Goal: Information Seeking & Learning: Learn about a topic

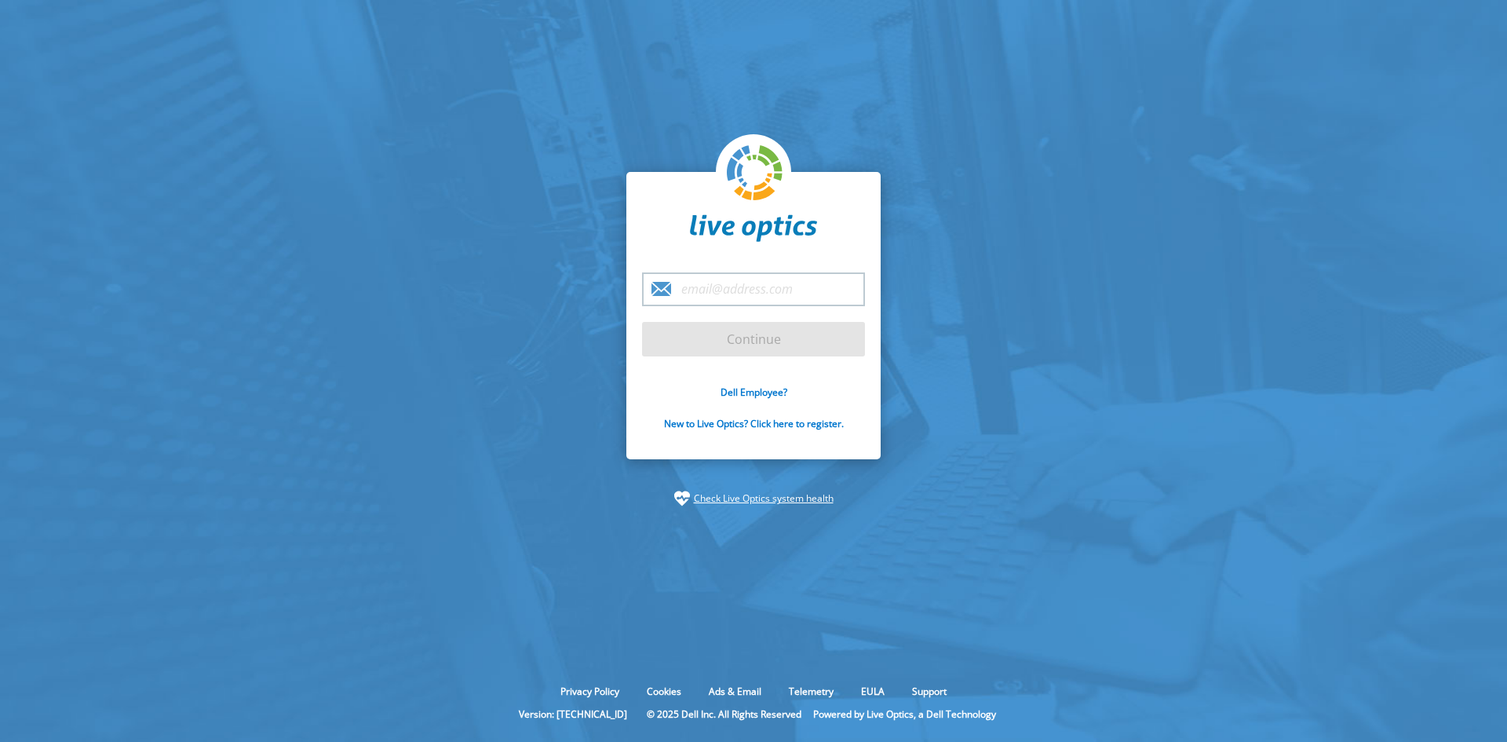
click at [780, 291] on input "email" at bounding box center [753, 289] width 223 height 34
type input "[EMAIL_ADDRESS][PERSON_NAME][DOMAIN_NAME]"
click at [642, 322] on input "Continue" at bounding box center [753, 339] width 223 height 35
click at [792, 331] on input "Continue" at bounding box center [753, 339] width 223 height 35
click at [735, 338] on input "Continue" at bounding box center [753, 339] width 223 height 35
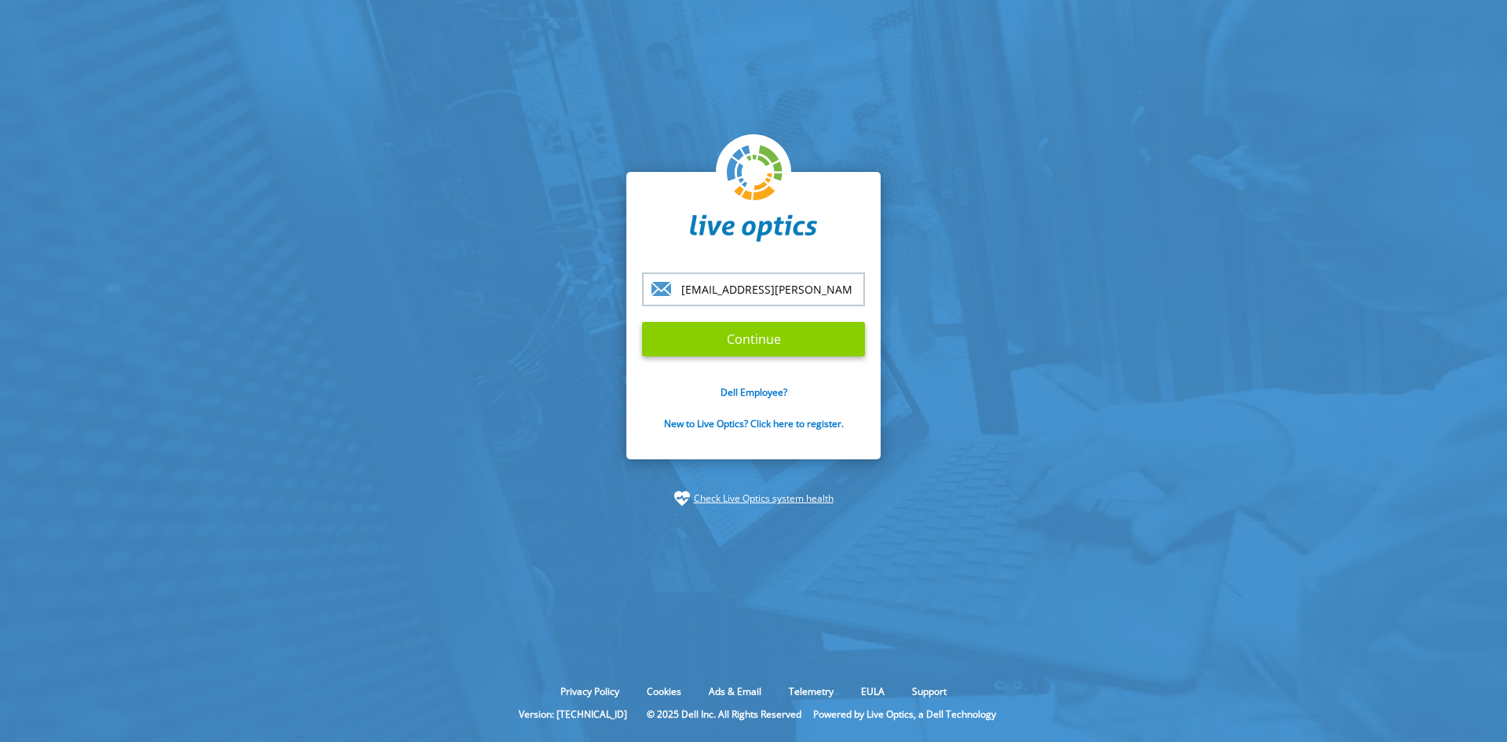
click at [759, 336] on input "Continue" at bounding box center [753, 339] width 223 height 35
click at [707, 280] on input "[EMAIL_ADDRESS][PERSON_NAME][DOMAIN_NAME]" at bounding box center [753, 289] width 223 height 34
drag, startPoint x: 700, startPoint y: 287, endPoint x: 920, endPoint y: 287, distance: 220.5
click at [920, 287] on section "francisco.tancredi@grbsf.com.br Continue Dell Employee? New to Live Optics? Cli…" at bounding box center [753, 339] width 1507 height 678
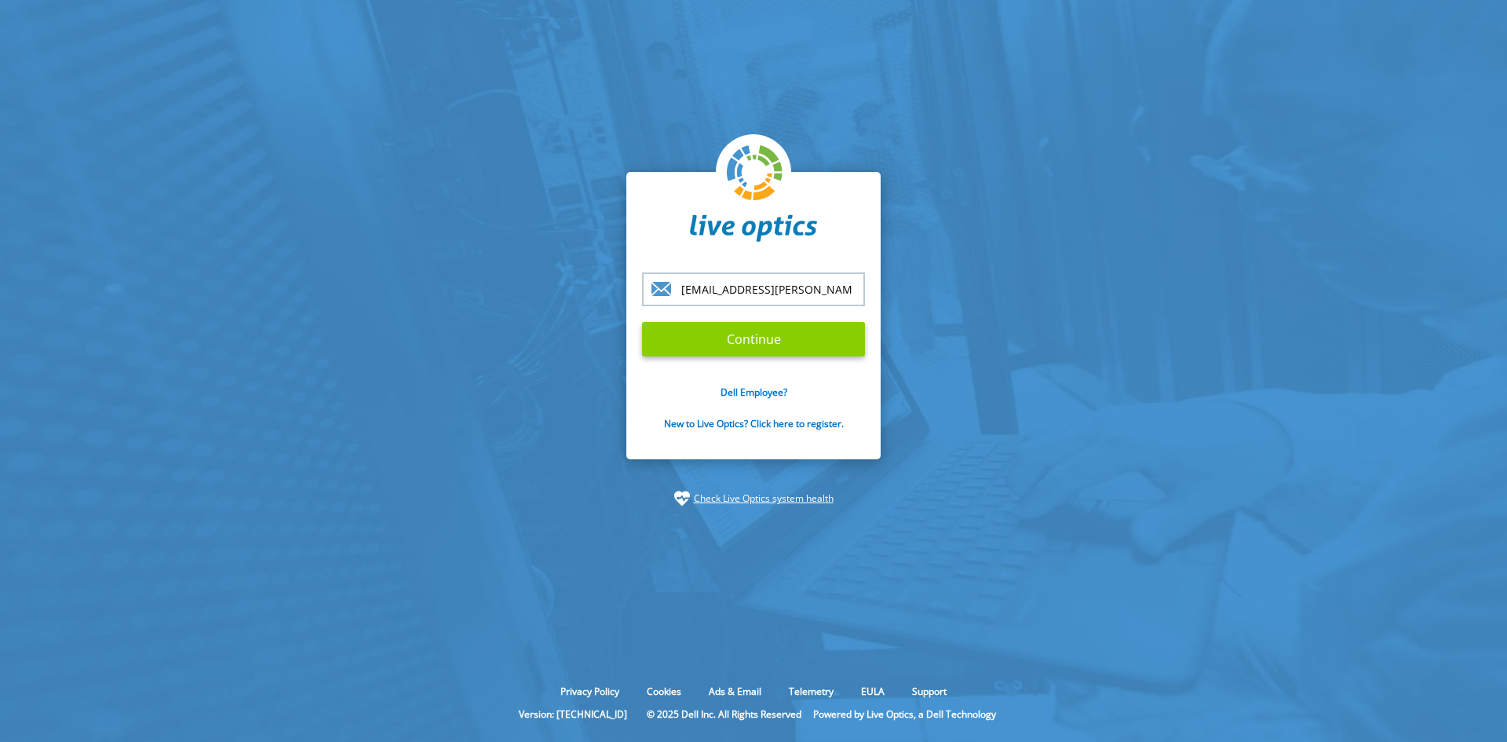
click at [810, 329] on input "Continue" at bounding box center [753, 339] width 223 height 35
click at [793, 337] on input "Continue" at bounding box center [753, 339] width 223 height 35
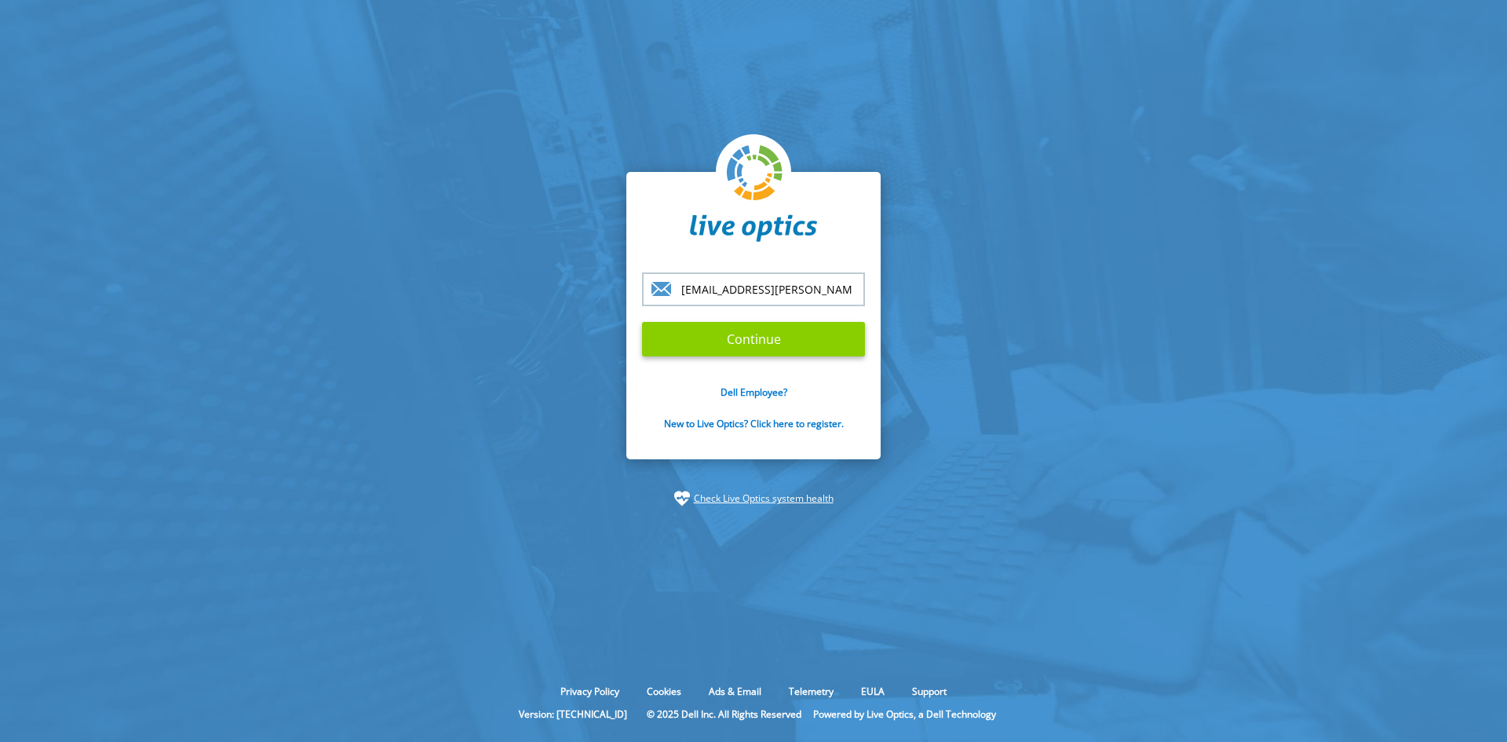
click at [793, 337] on input "Continue" at bounding box center [753, 339] width 223 height 35
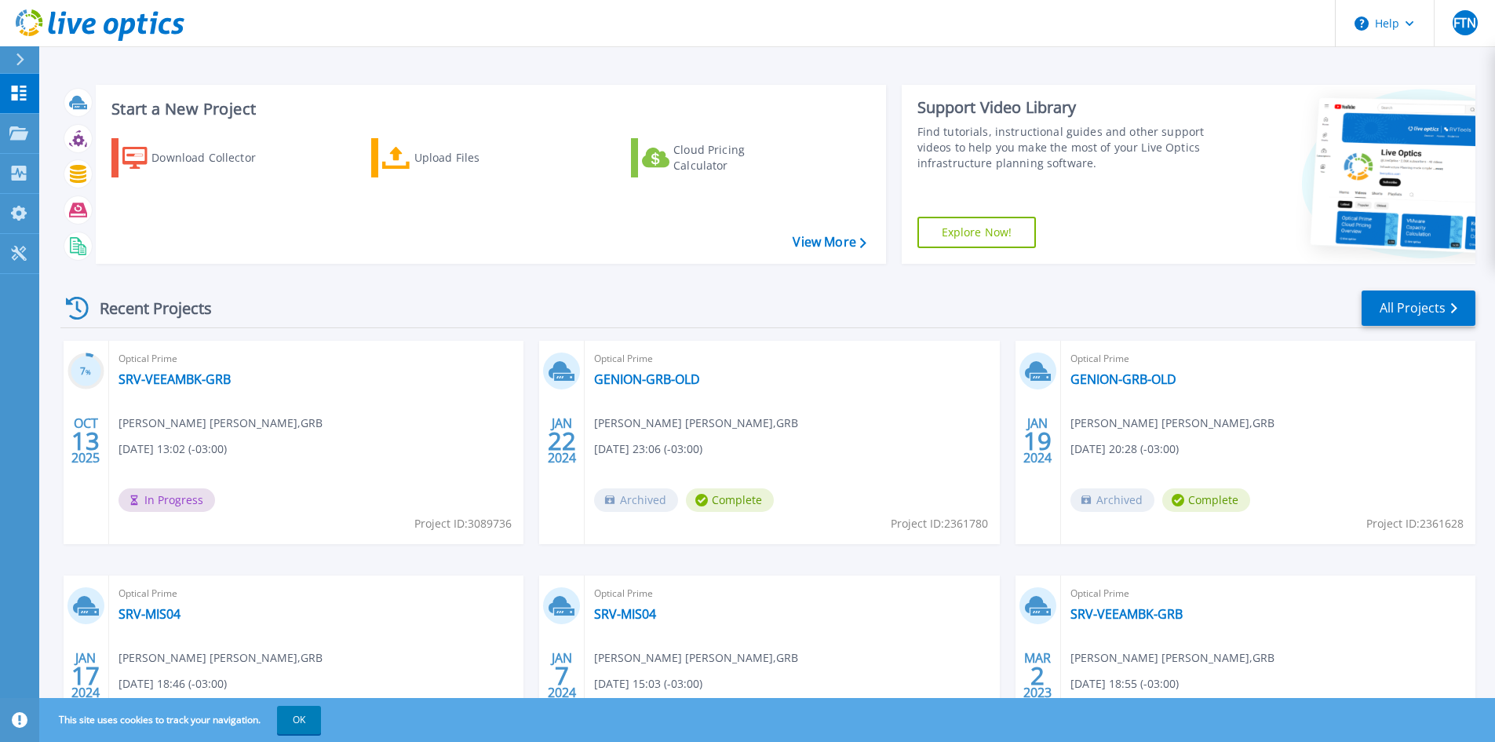
click at [168, 494] on span "In Progress" at bounding box center [166, 500] width 97 height 24
click at [159, 378] on link "SRV-VEEAMBK-GRB" at bounding box center [174, 379] width 112 height 16
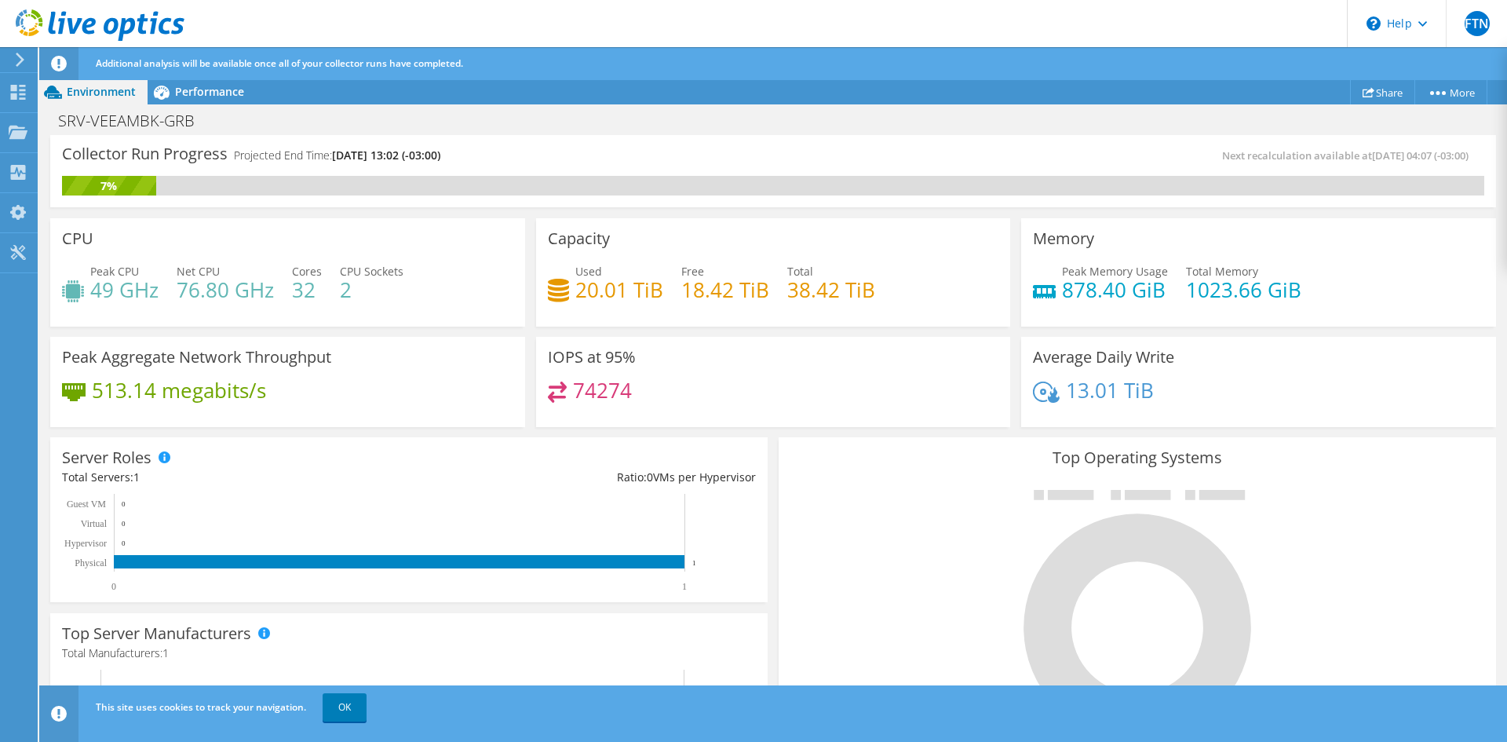
scroll to position [78, 0]
click at [412, 371] on div "Peak Aggregate Network Throughput 513.14 megabits/s" at bounding box center [287, 382] width 475 height 91
click at [19, 92] on icon at bounding box center [18, 92] width 19 height 15
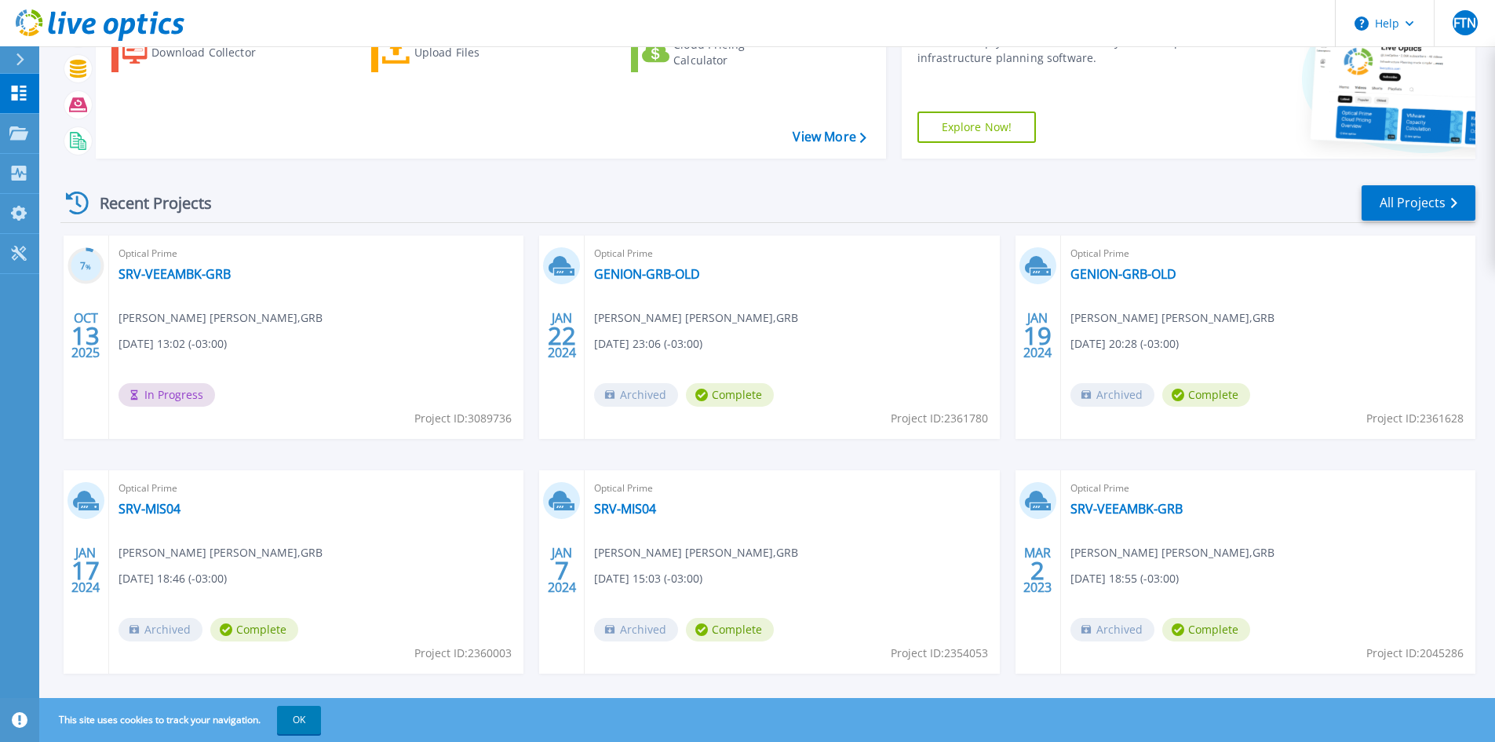
scroll to position [128, 0]
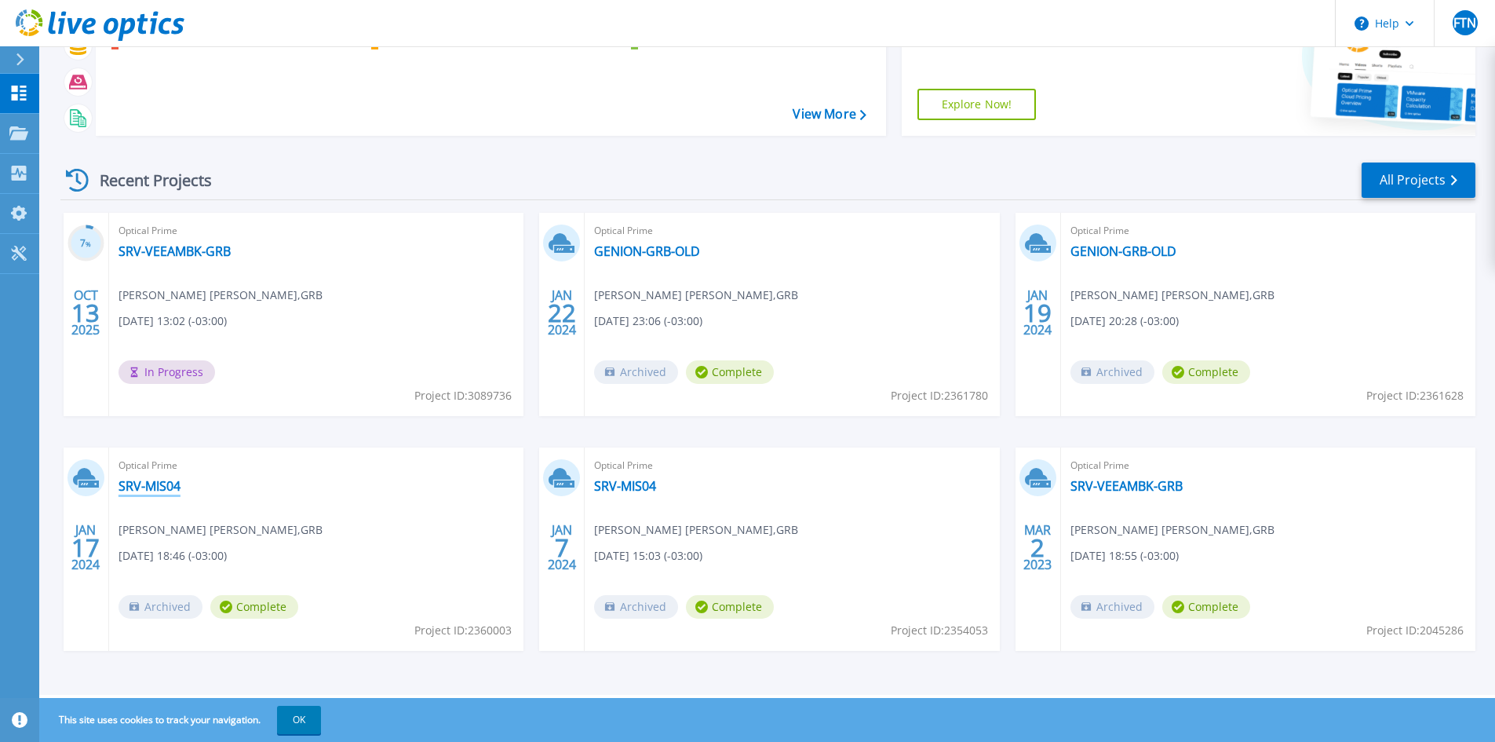
click at [151, 489] on link "SRV-MIS04" at bounding box center [149, 486] width 62 height 16
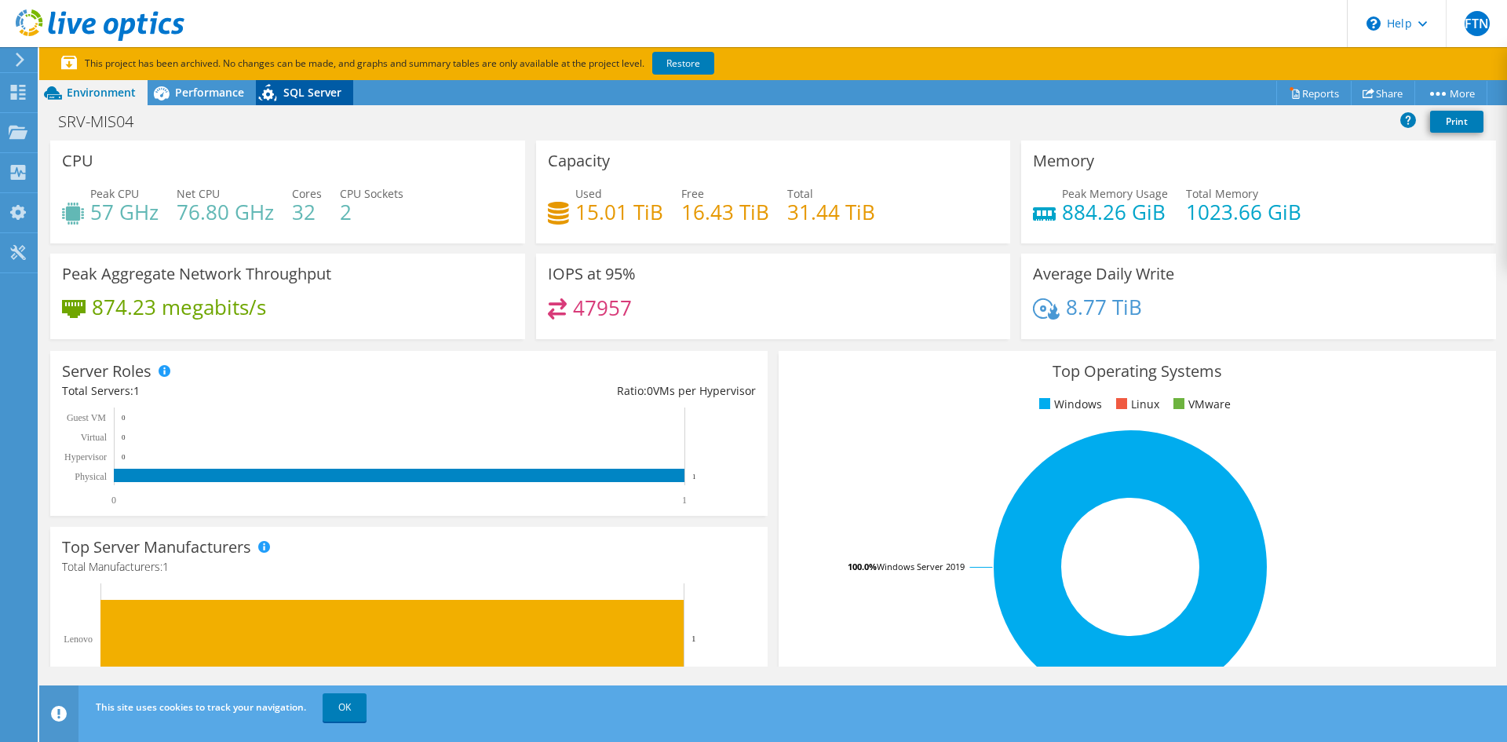
click at [283, 89] on icon at bounding box center [269, 95] width 27 height 32
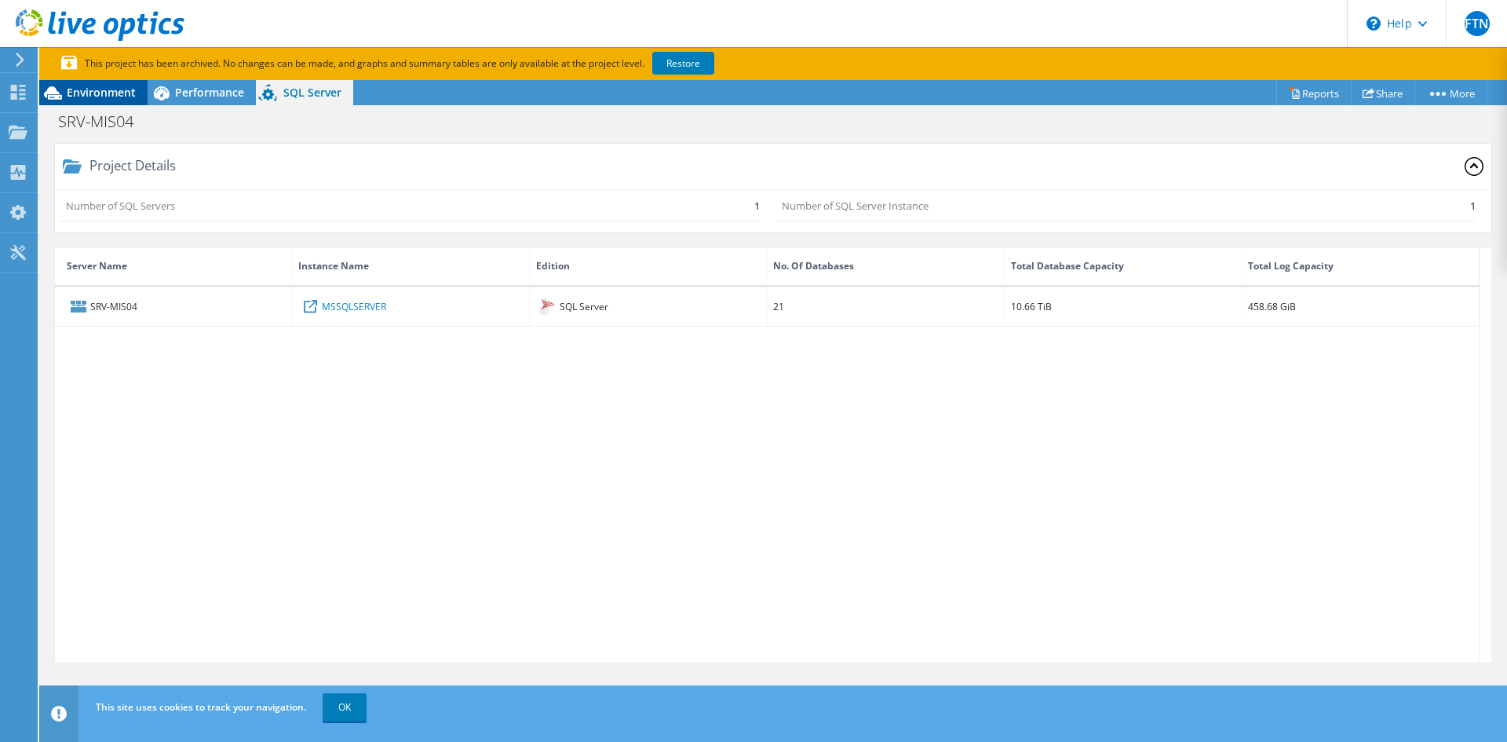
click at [92, 95] on span "Environment" at bounding box center [101, 92] width 69 height 15
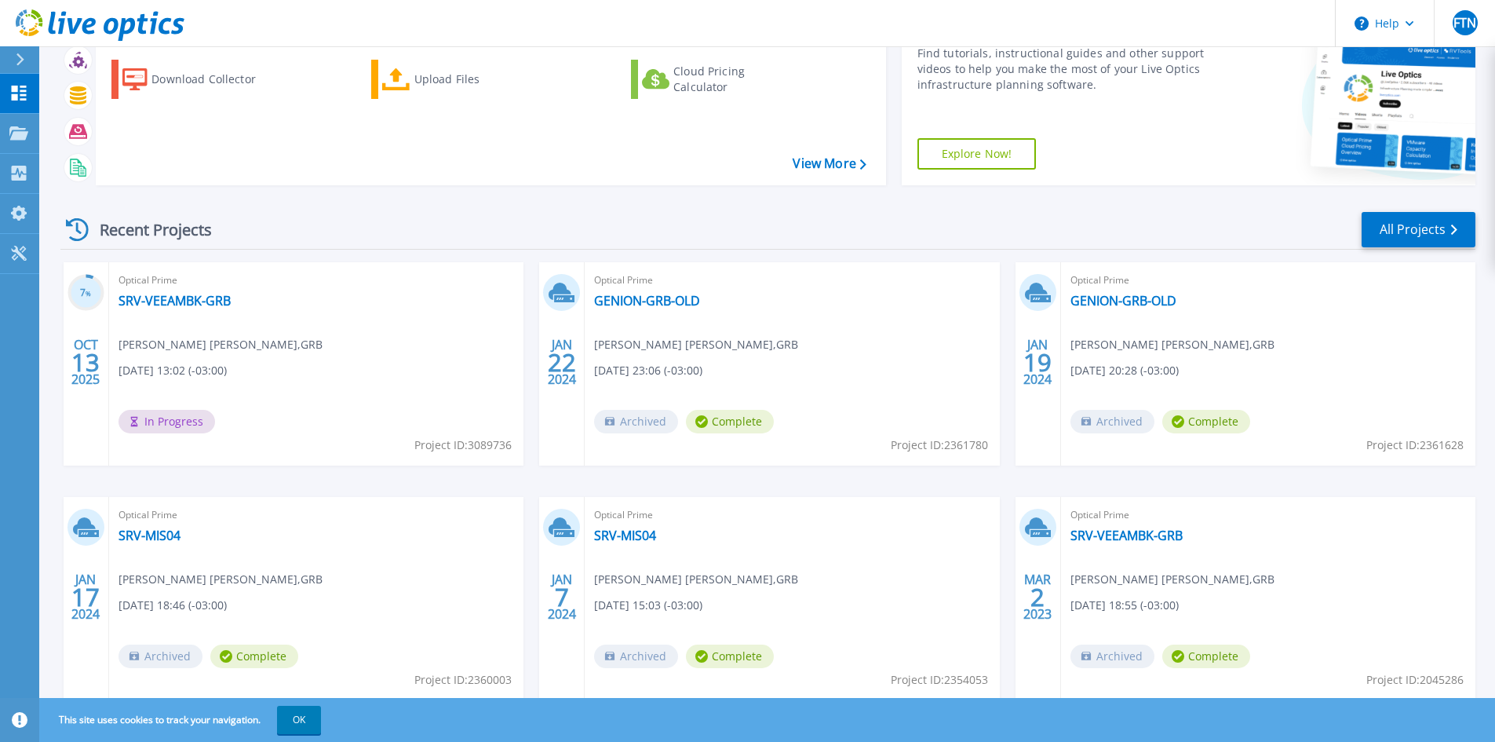
scroll to position [128, 0]
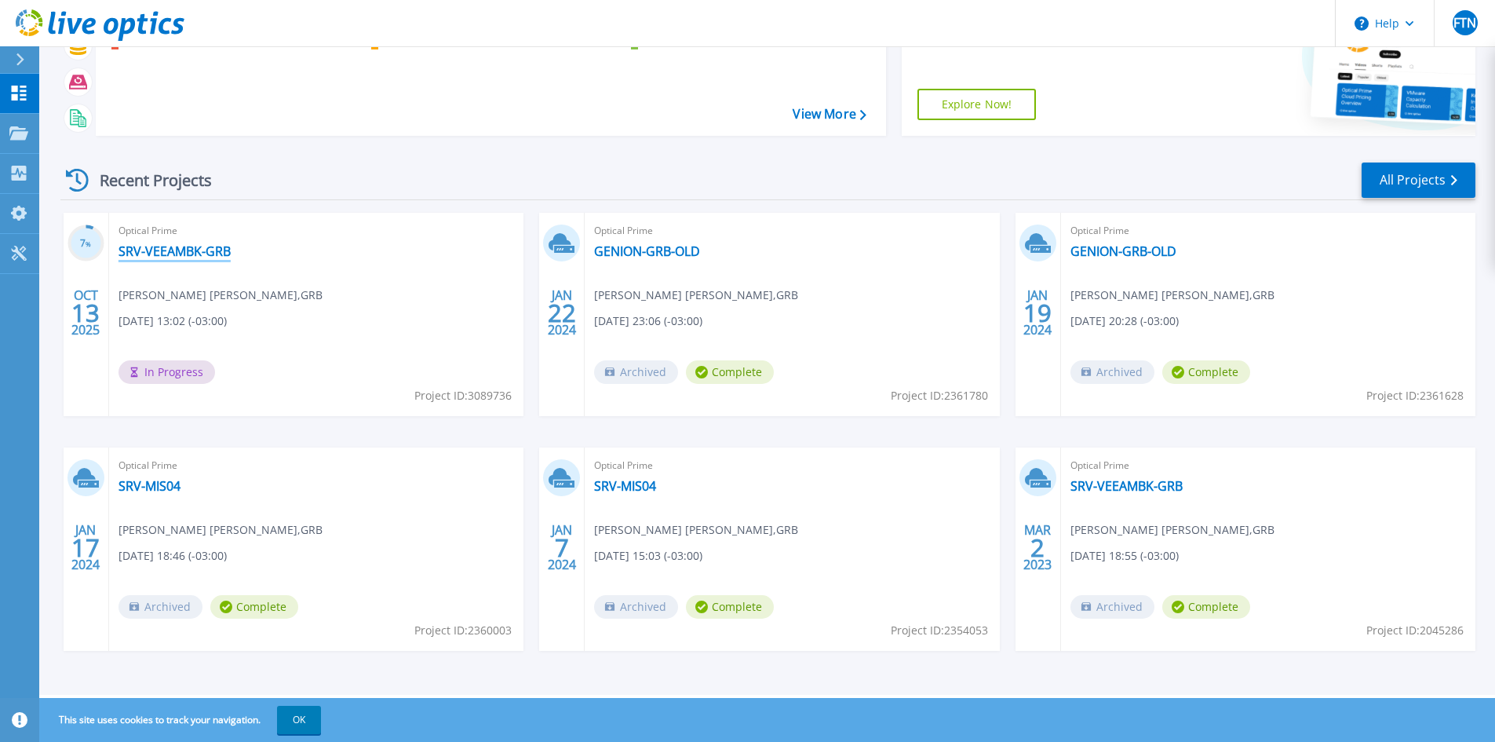
click at [171, 254] on link "SRV-VEEAMBK-GRB" at bounding box center [174, 251] width 112 height 16
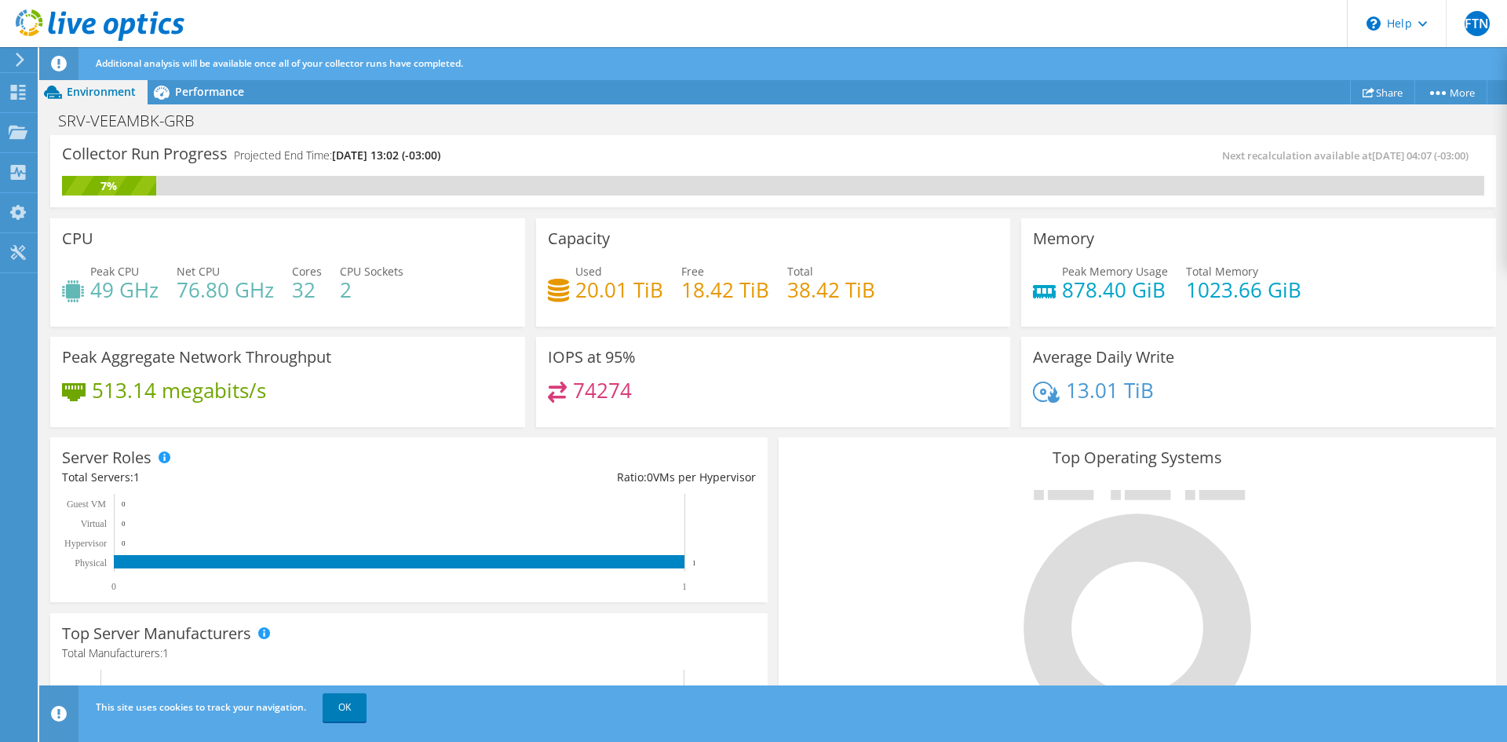
scroll to position [442, 0]
click at [189, 93] on span "Performance" at bounding box center [209, 91] width 69 height 15
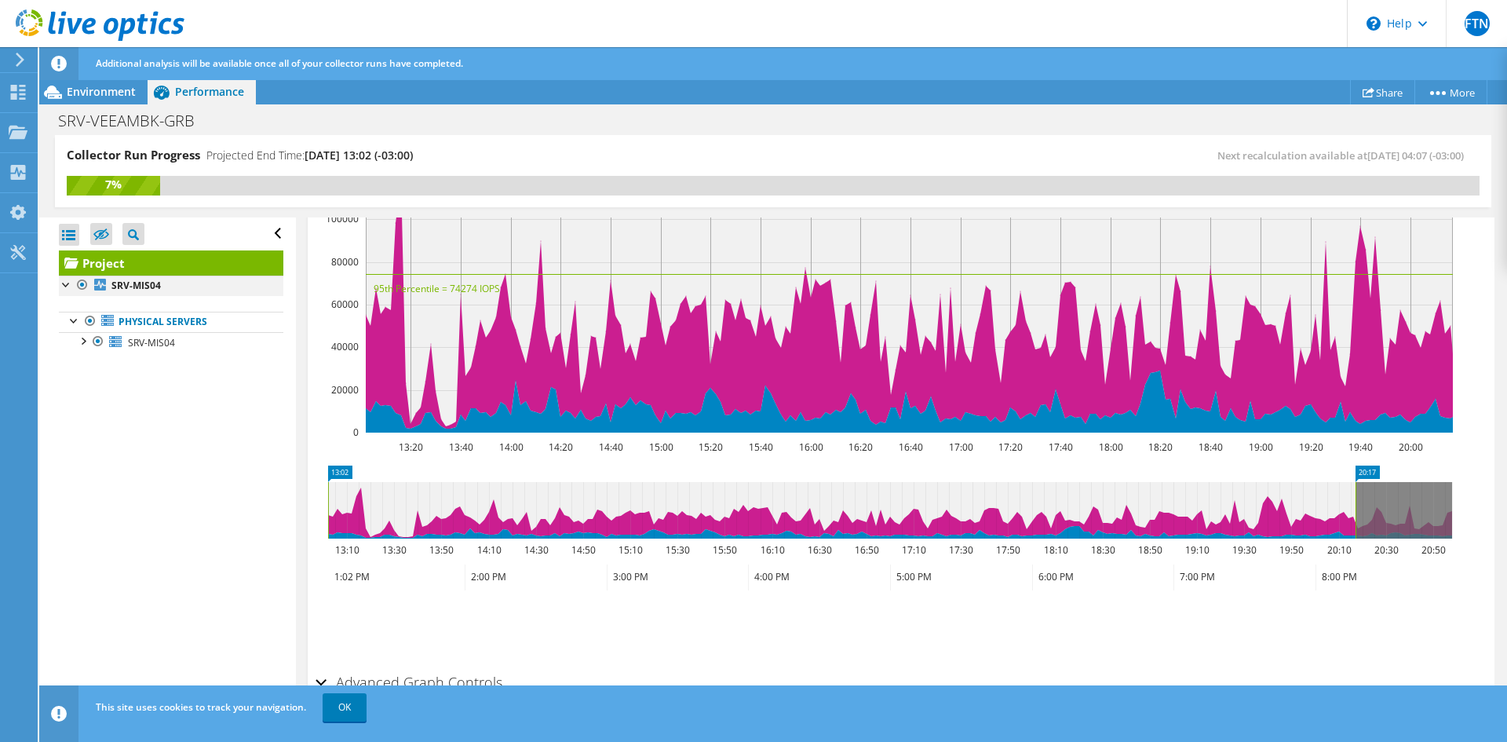
click at [66, 283] on div at bounding box center [67, 283] width 16 height 16
click at [66, 279] on div at bounding box center [67, 283] width 16 height 16
click at [85, 341] on div at bounding box center [83, 340] width 16 height 16
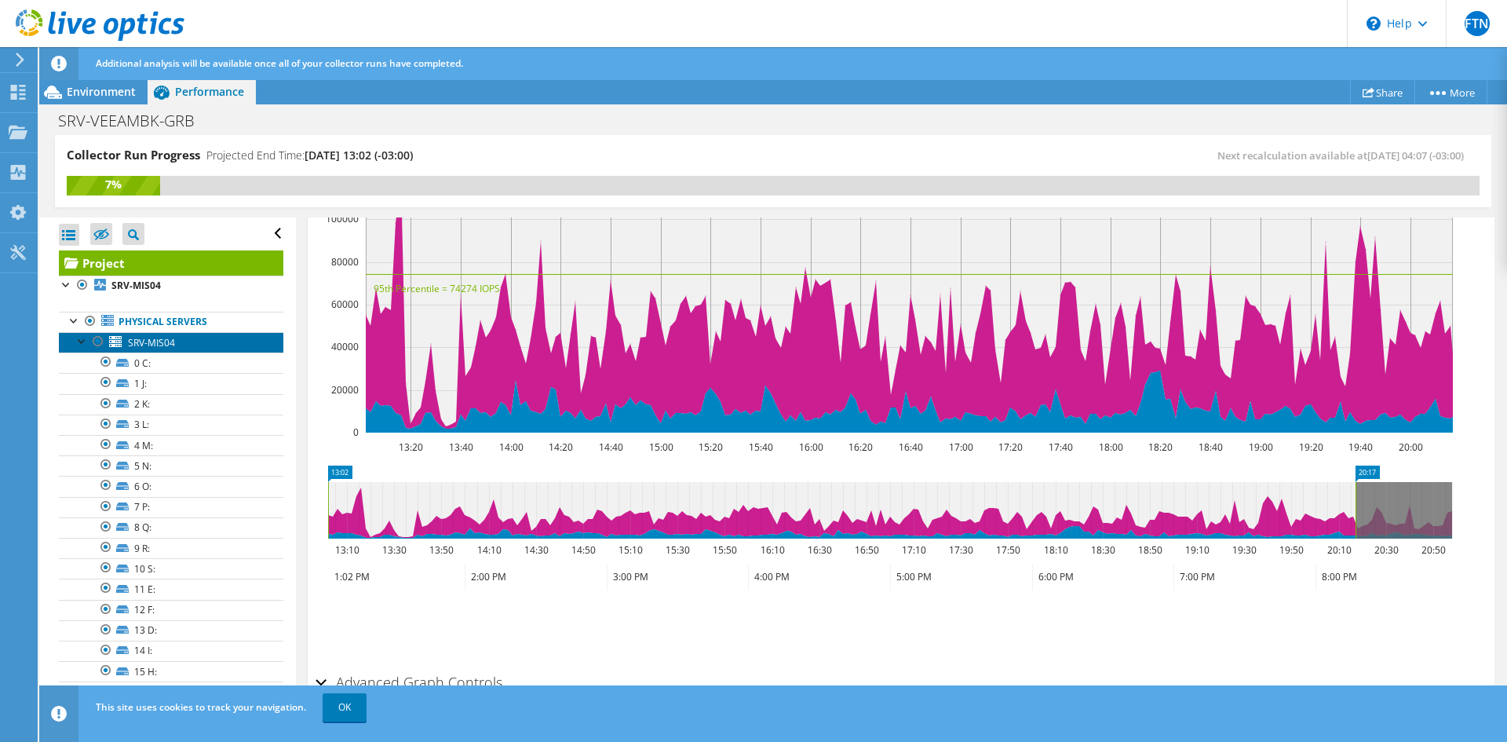
click at [159, 342] on span "SRV-MIS04" at bounding box center [151, 342] width 47 height 13
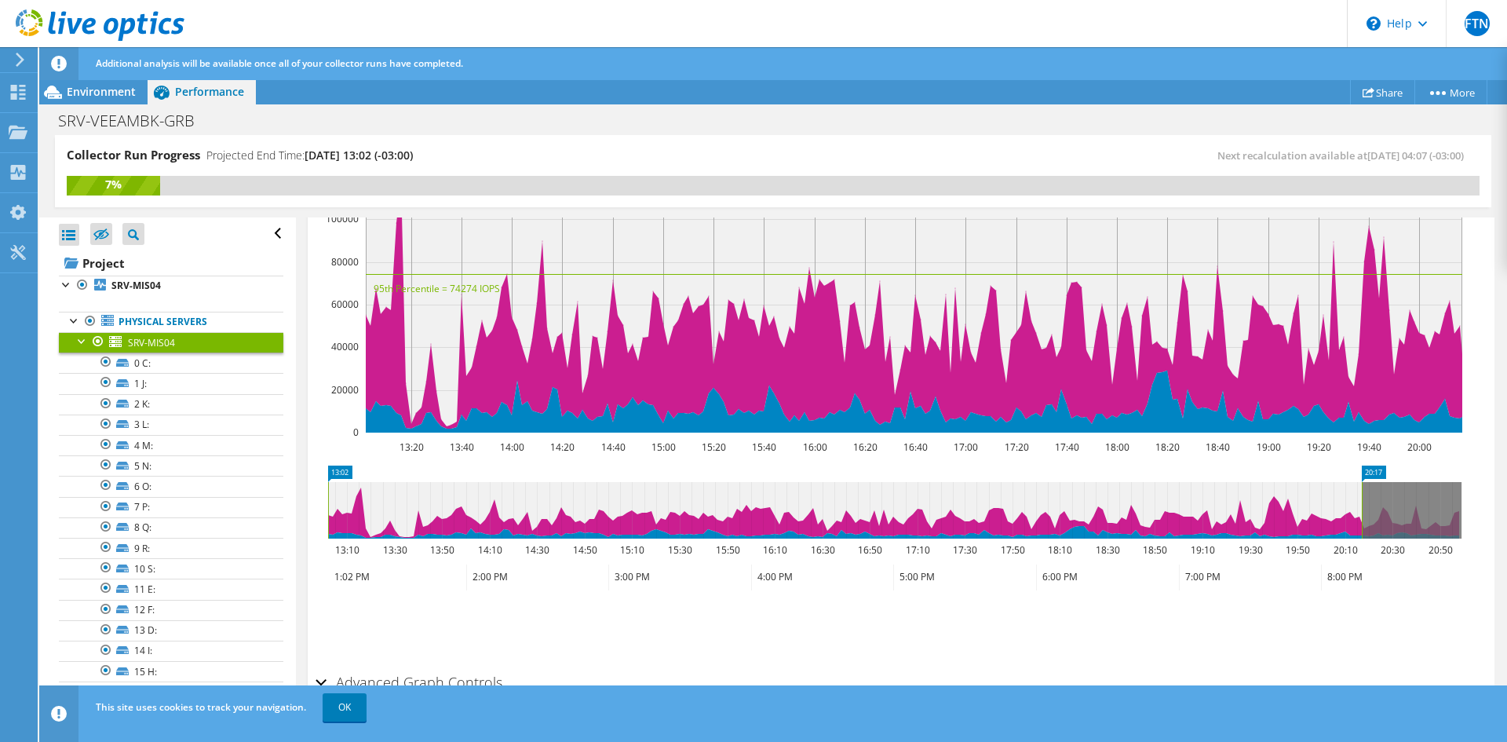
scroll to position [387, 0]
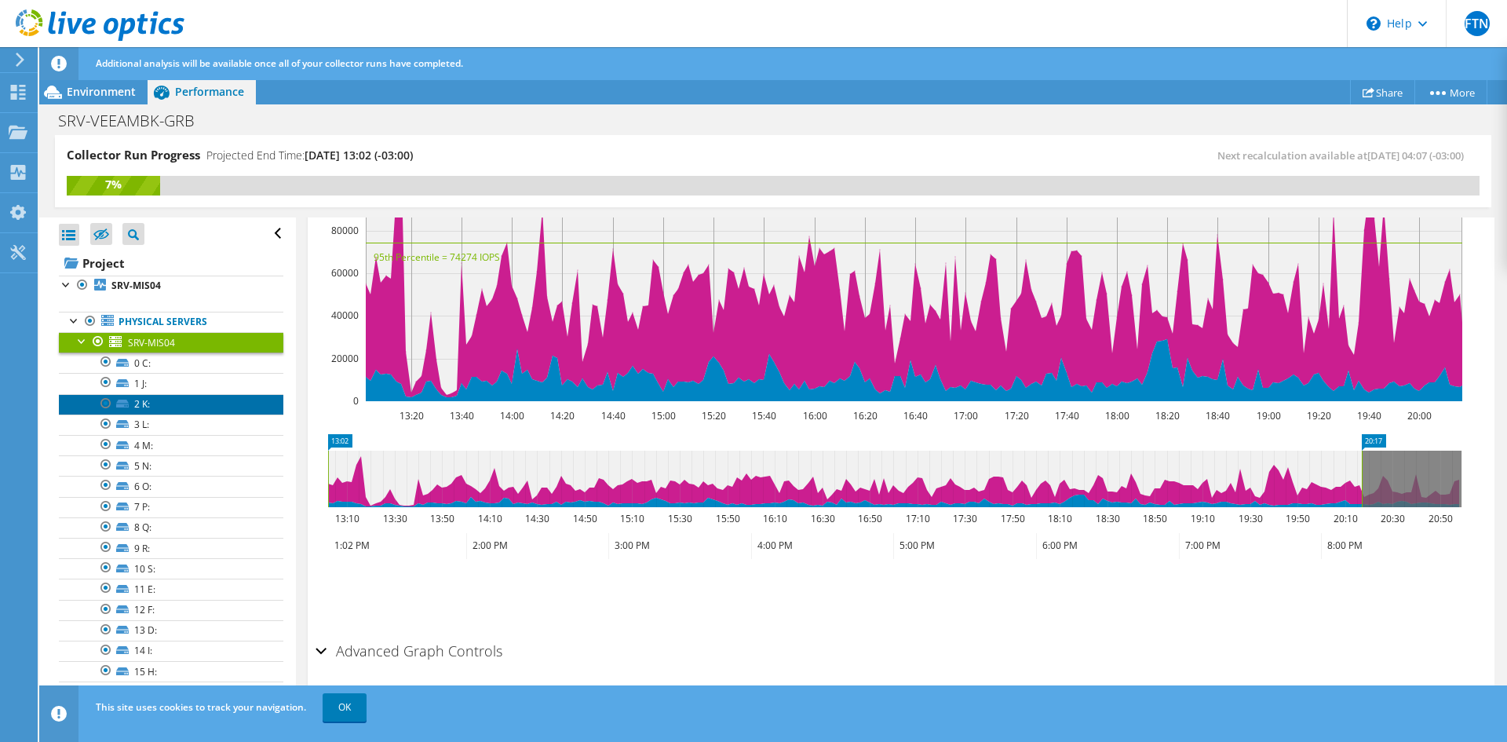
click at [177, 406] on link "2 K:" at bounding box center [171, 404] width 224 height 20
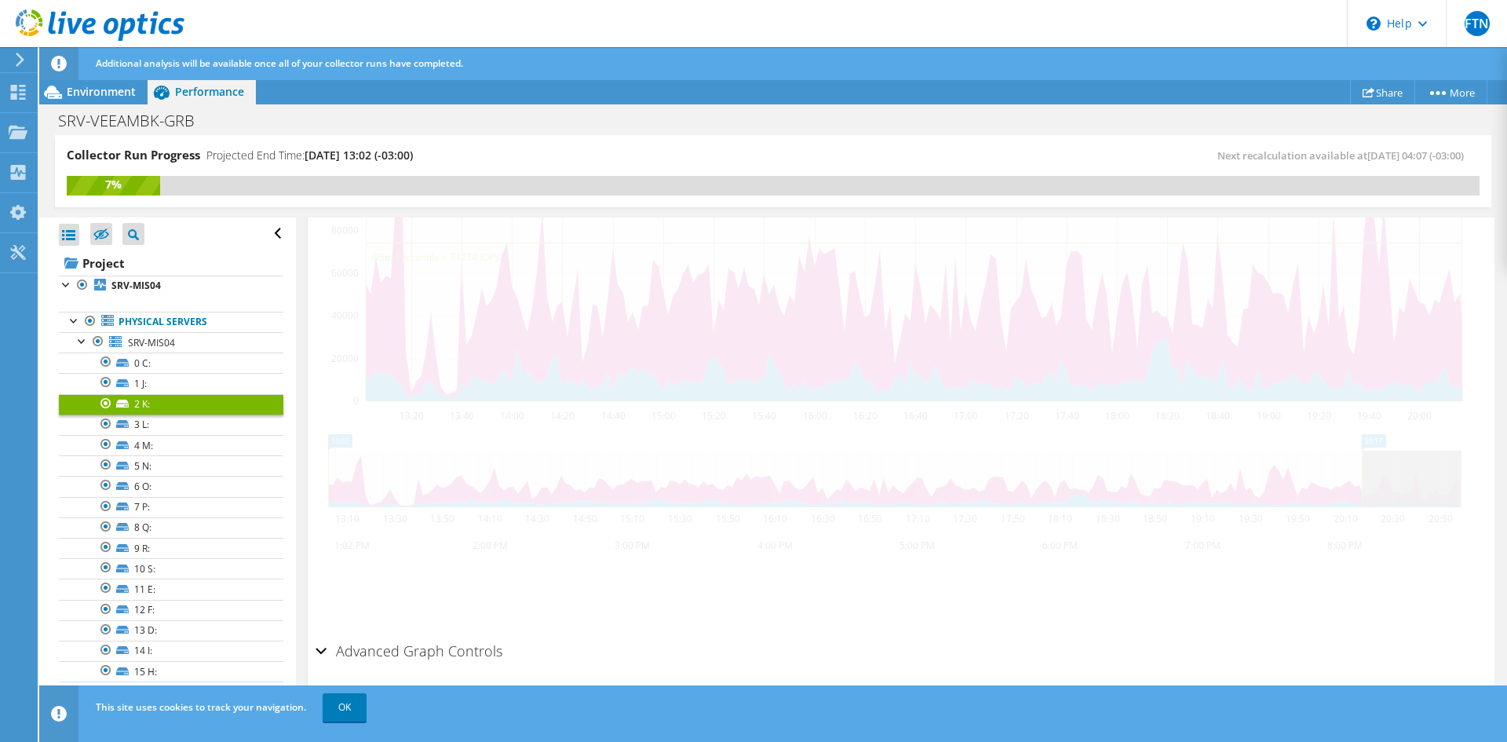
scroll to position [414, 0]
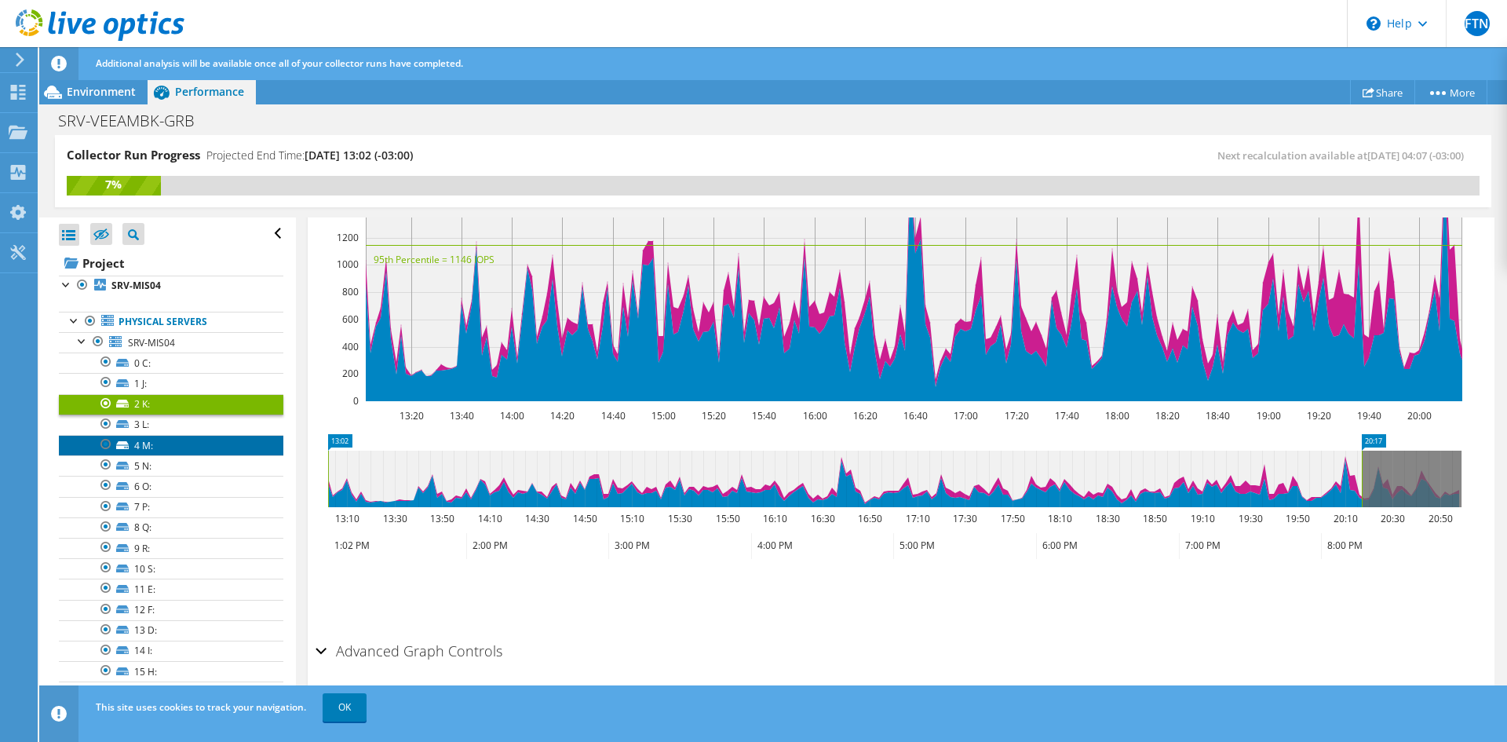
click at [137, 448] on link "4 M:" at bounding box center [171, 445] width 224 height 20
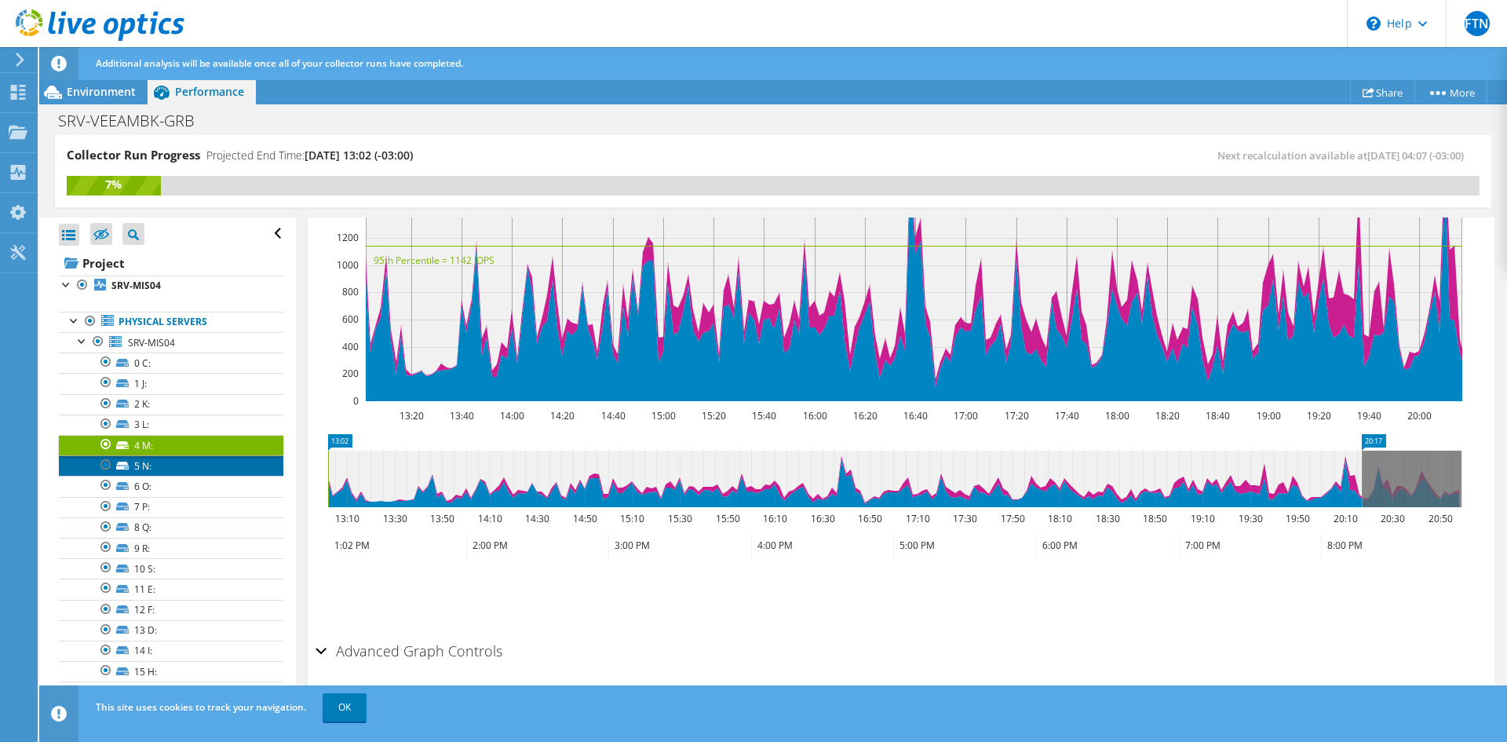
click at [137, 465] on link "5 N:" at bounding box center [171, 465] width 224 height 20
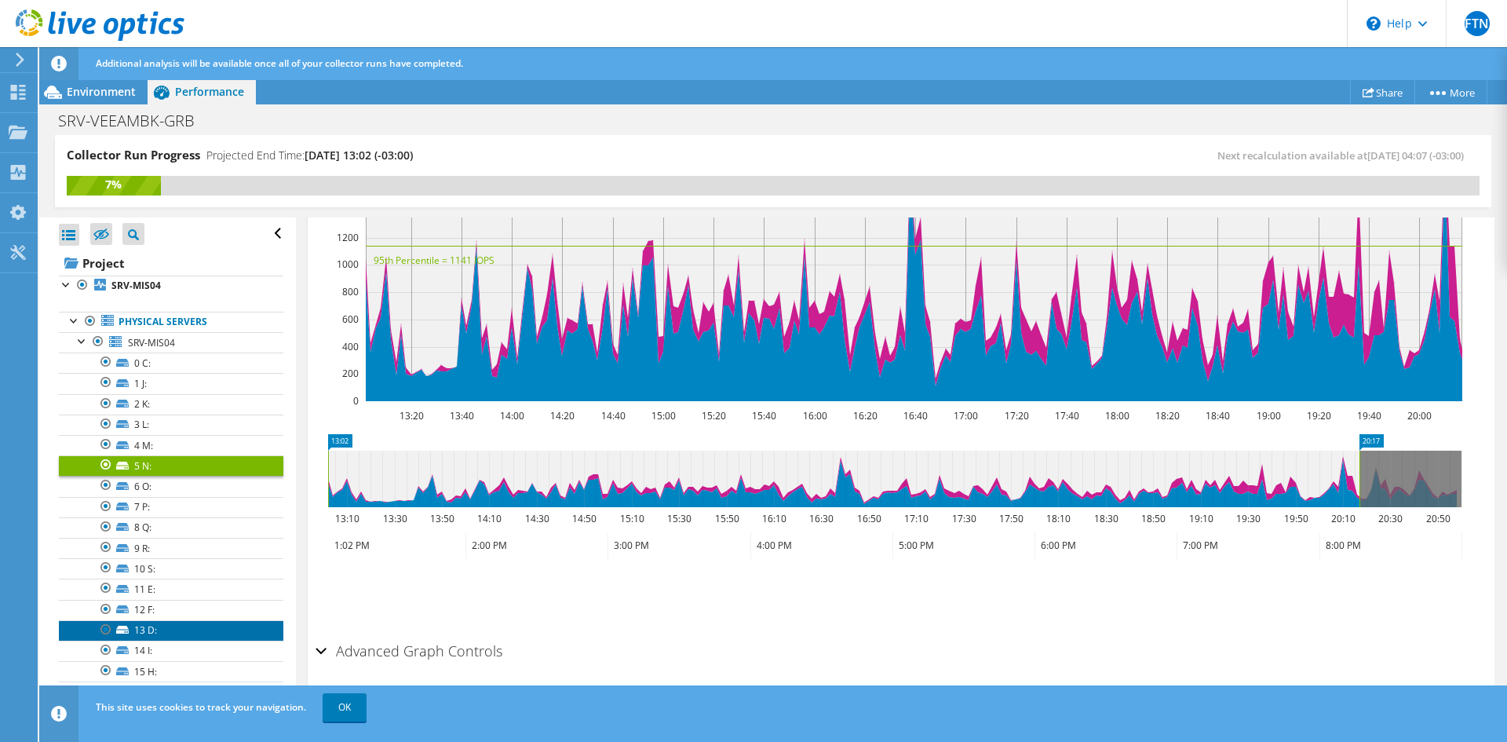
click at [140, 632] on link "13 D:" at bounding box center [171, 630] width 224 height 20
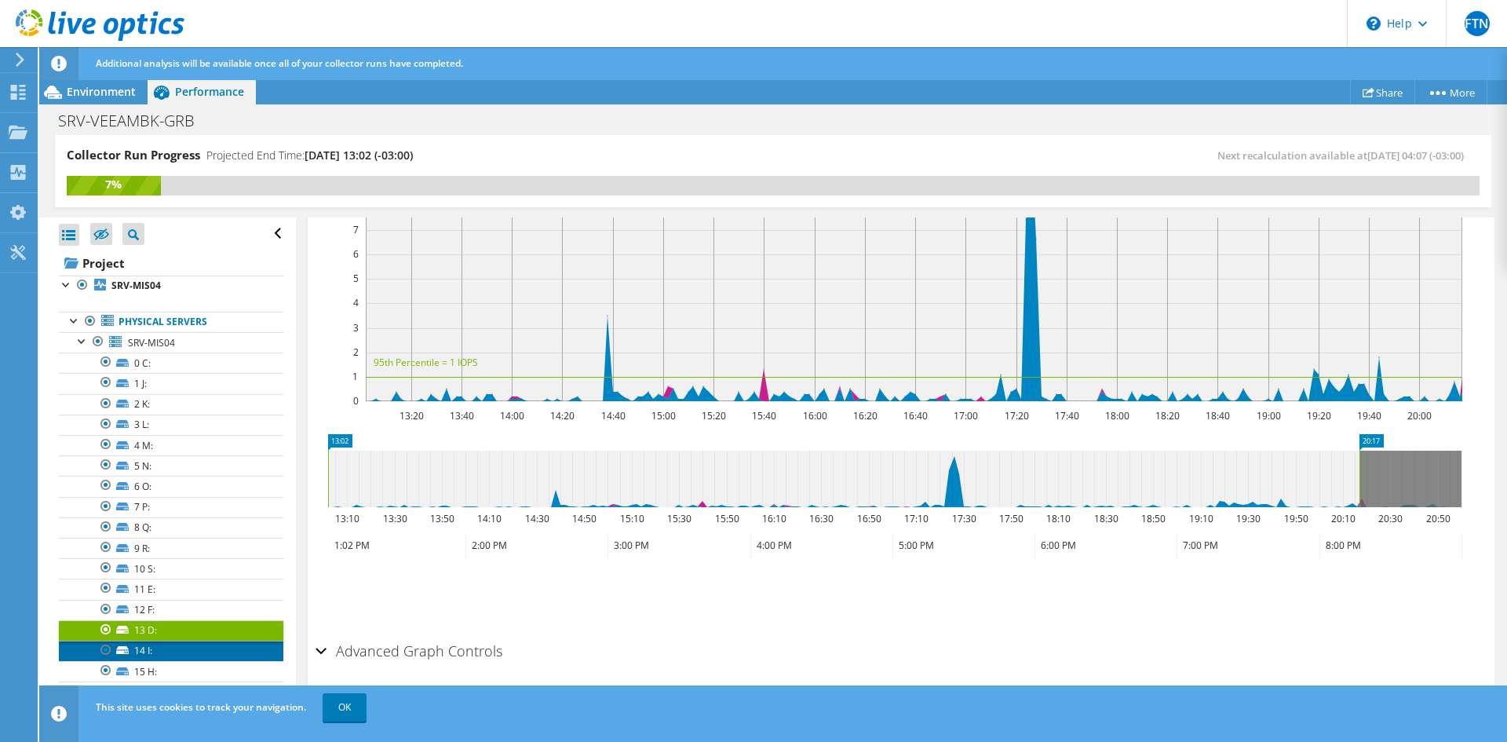
click at [142, 653] on link "14 I:" at bounding box center [171, 650] width 224 height 20
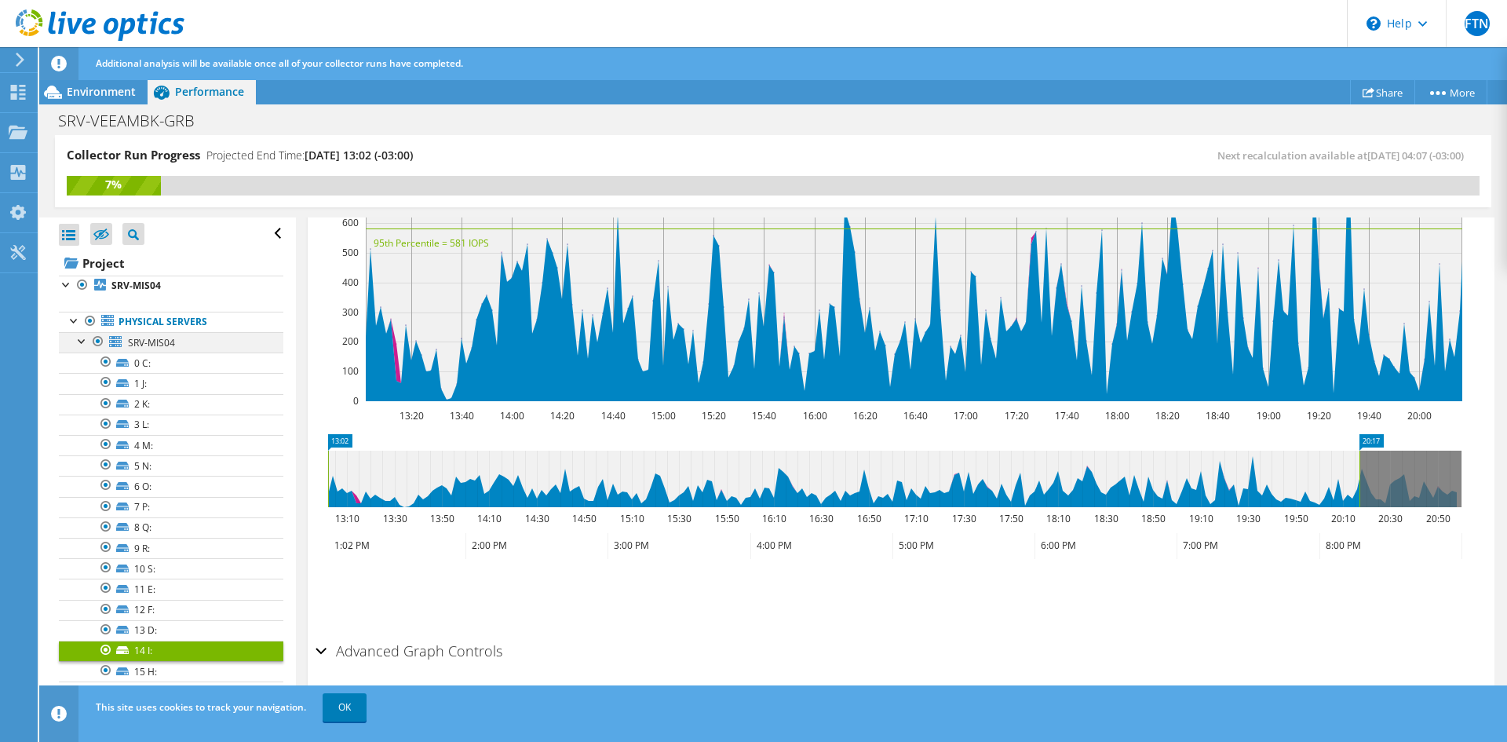
click at [84, 344] on div at bounding box center [83, 340] width 16 height 16
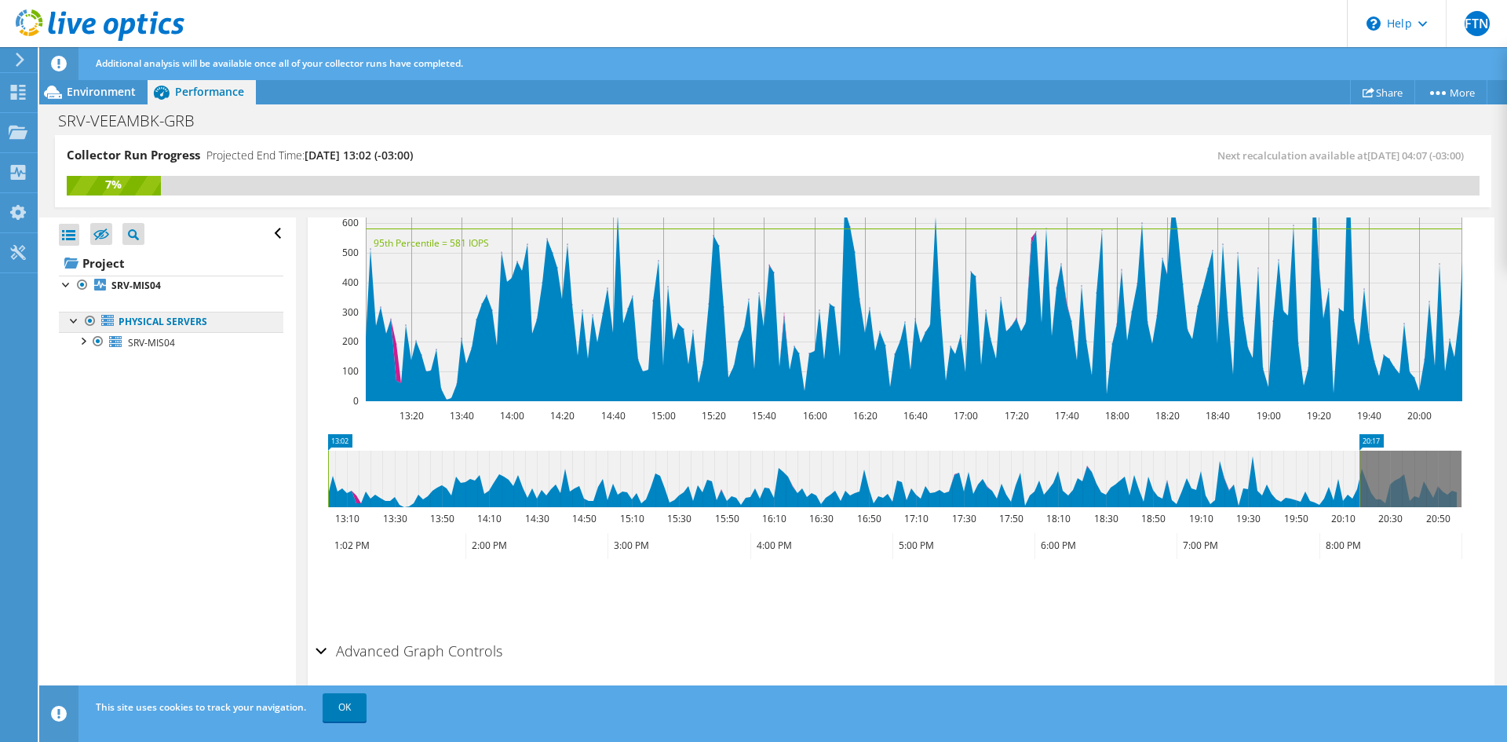
click at [129, 321] on link "Physical Servers" at bounding box center [171, 322] width 224 height 20
click at [82, 338] on div at bounding box center [83, 340] width 16 height 16
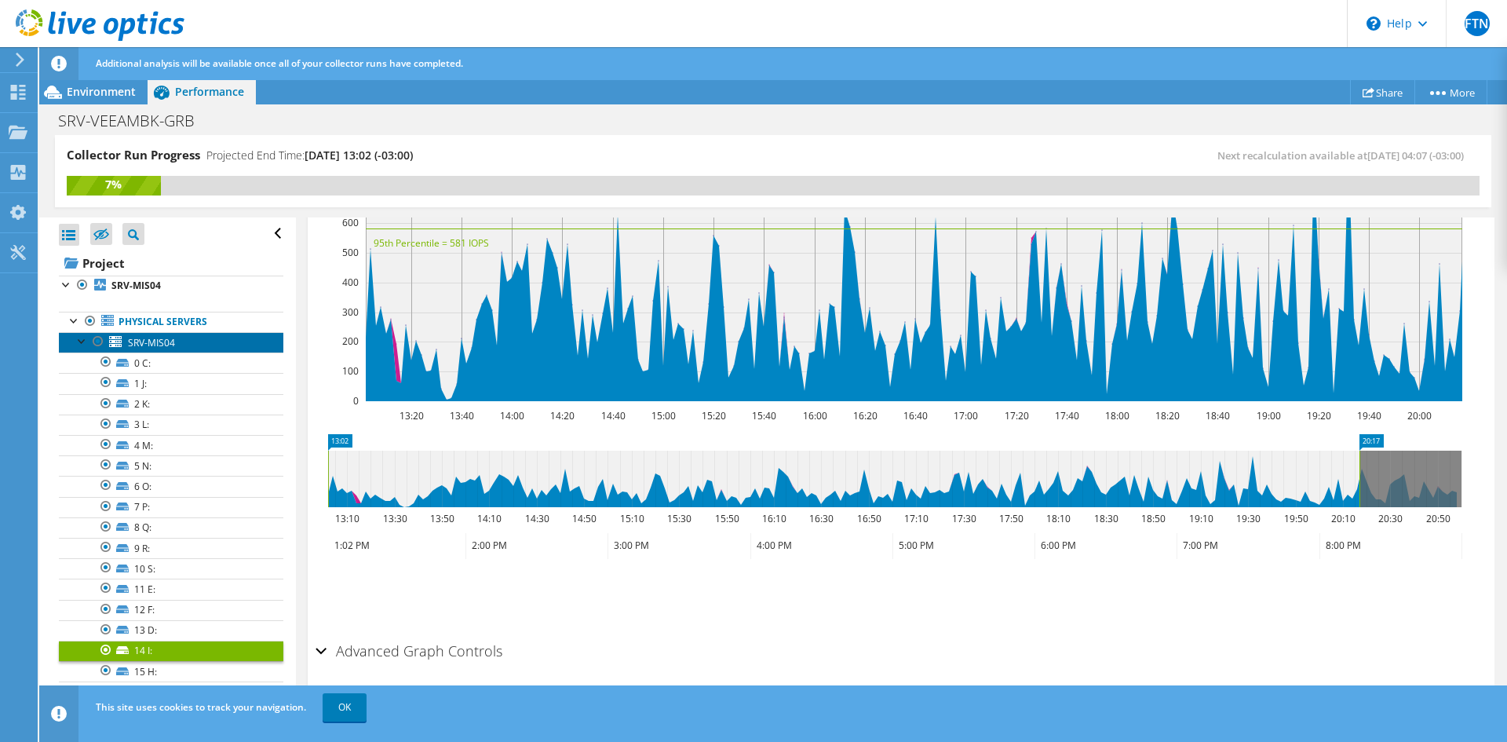
click at [137, 341] on span "SRV-MIS04" at bounding box center [151, 342] width 47 height 13
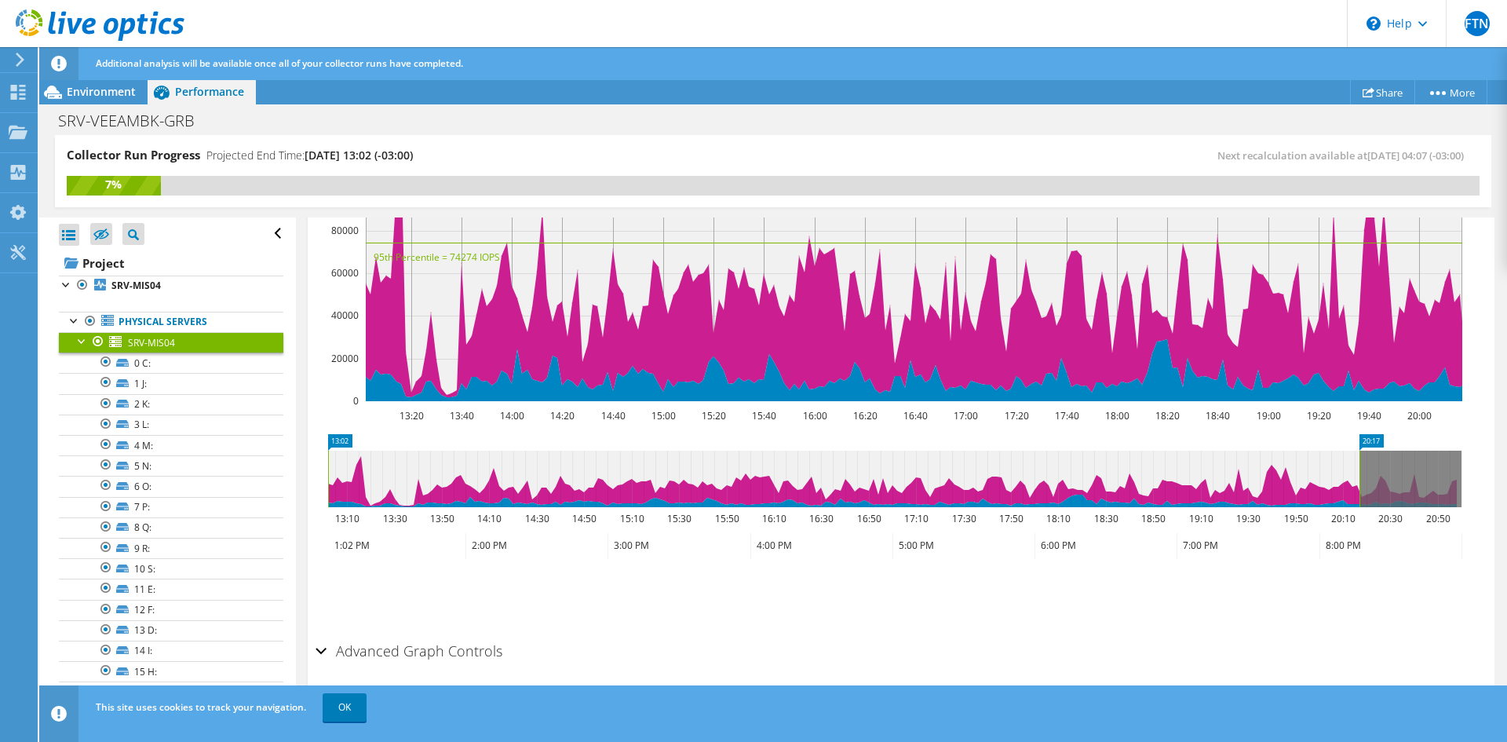
scroll to position [387, 0]
click at [99, 95] on span "Environment" at bounding box center [101, 91] width 69 height 15
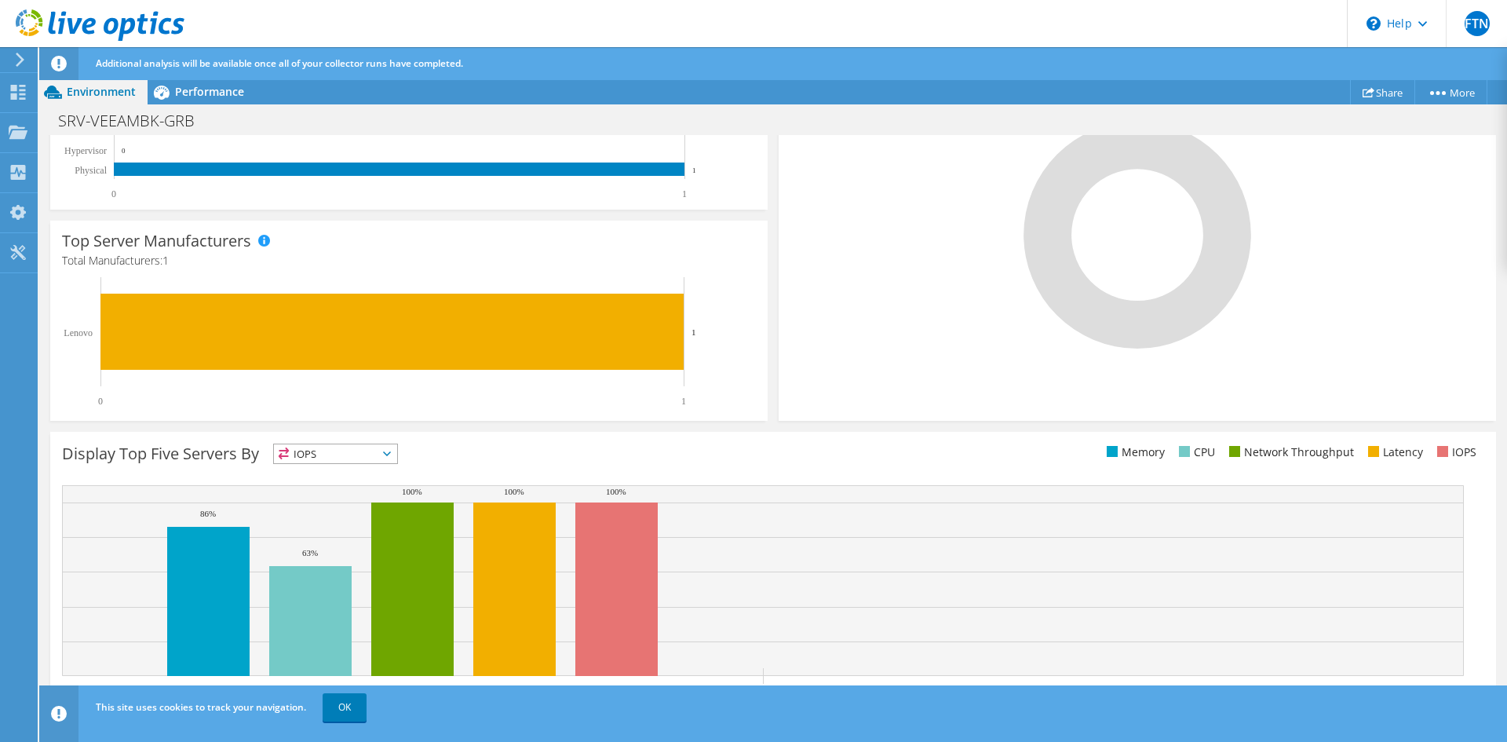
scroll to position [398, 0]
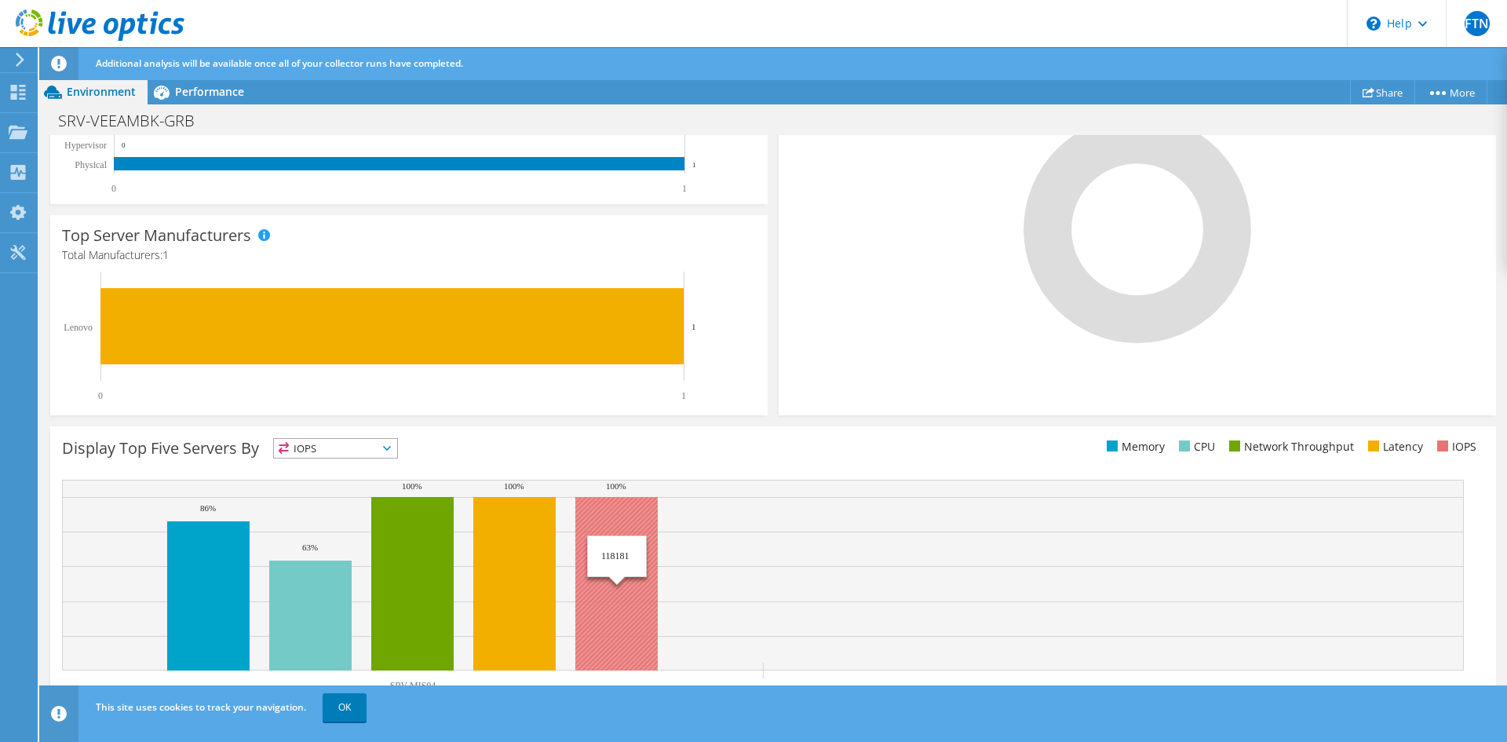
click at [626, 527] on rect at bounding box center [616, 583] width 82 height 173
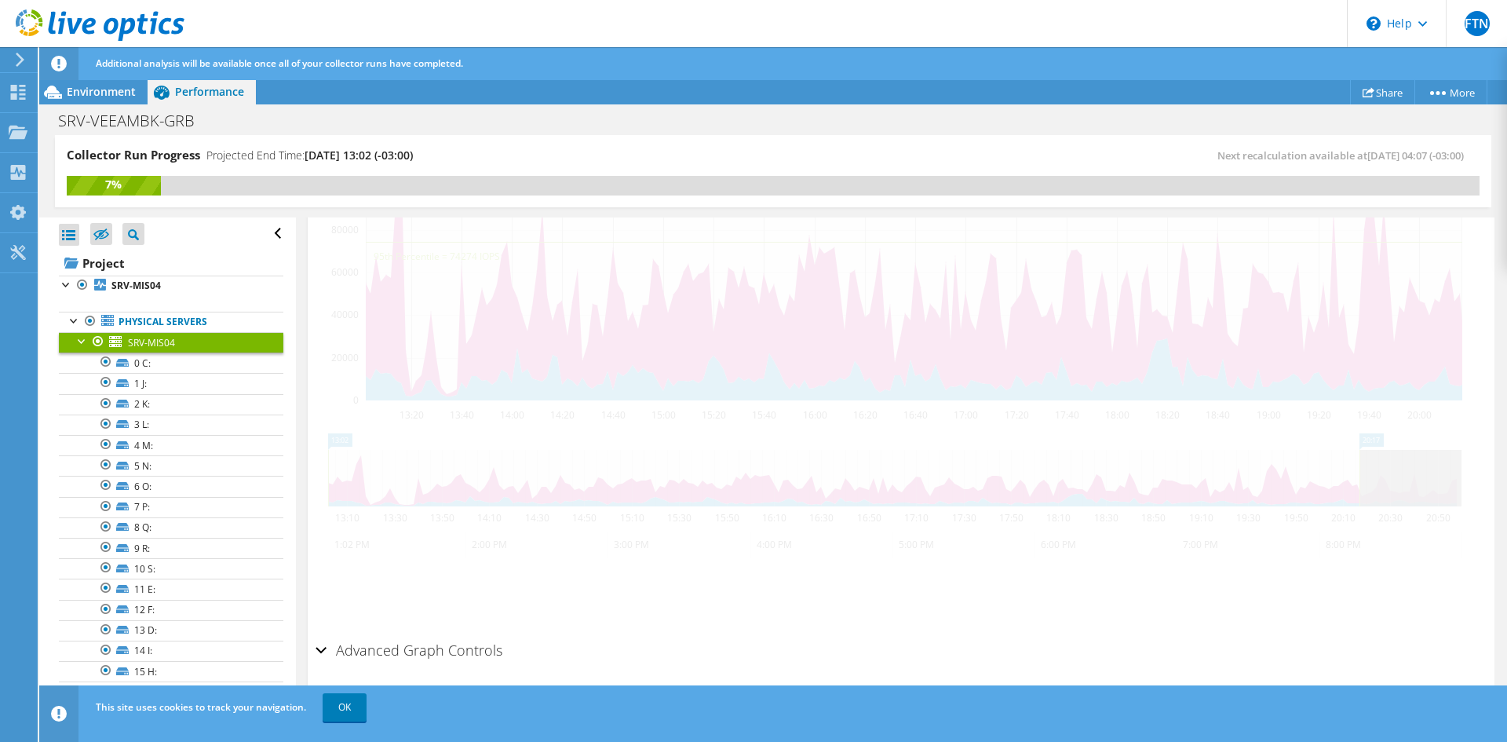
scroll to position [224, 0]
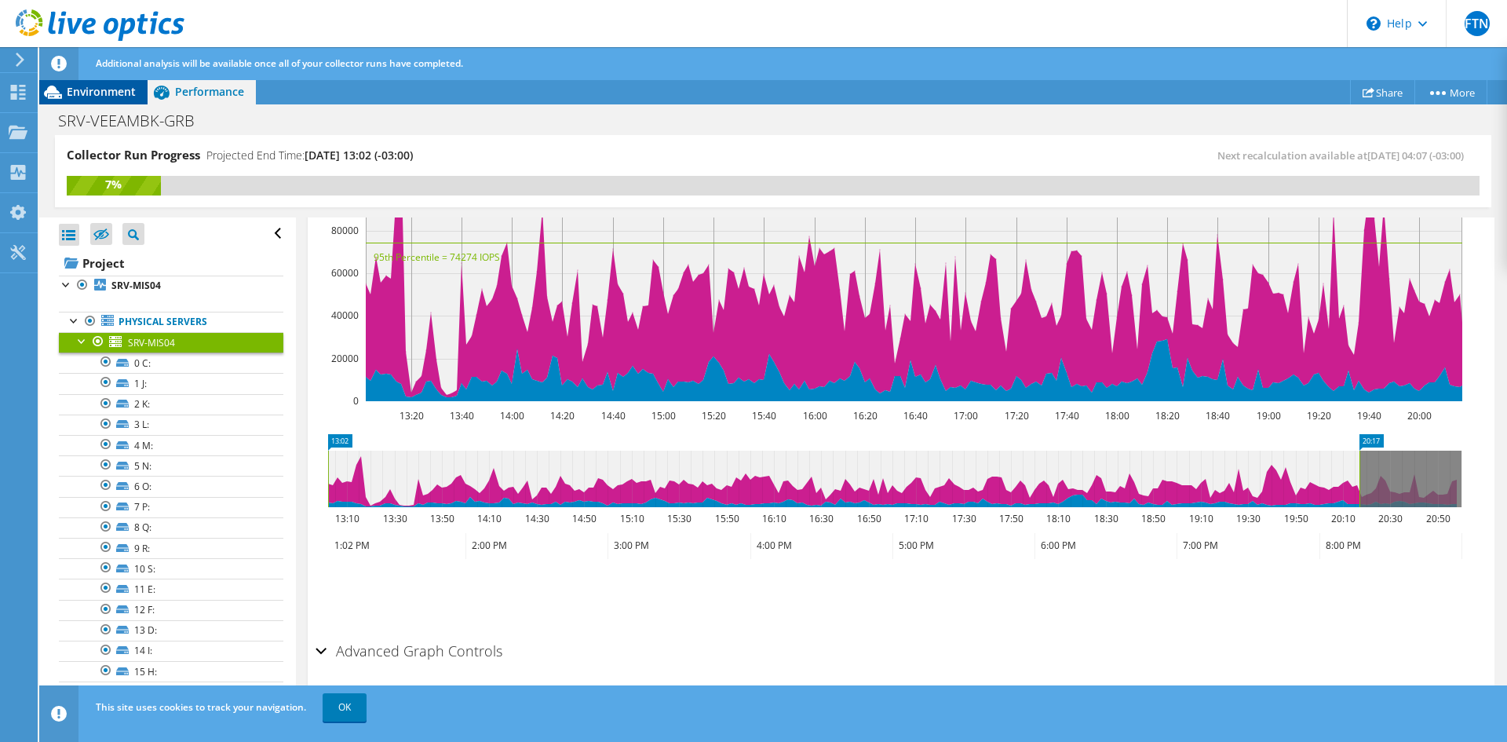
click at [105, 90] on span "Environment" at bounding box center [101, 91] width 69 height 15
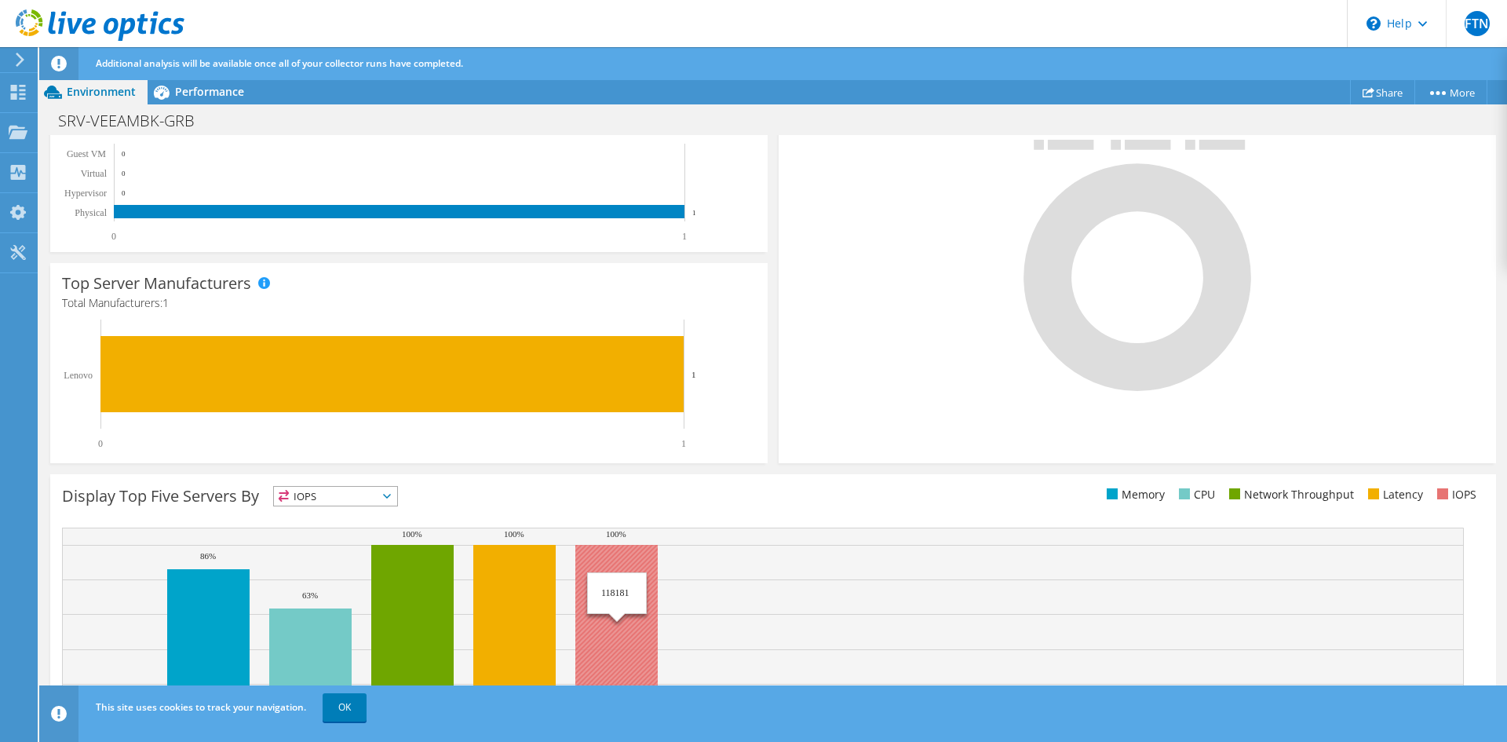
scroll to position [398, 0]
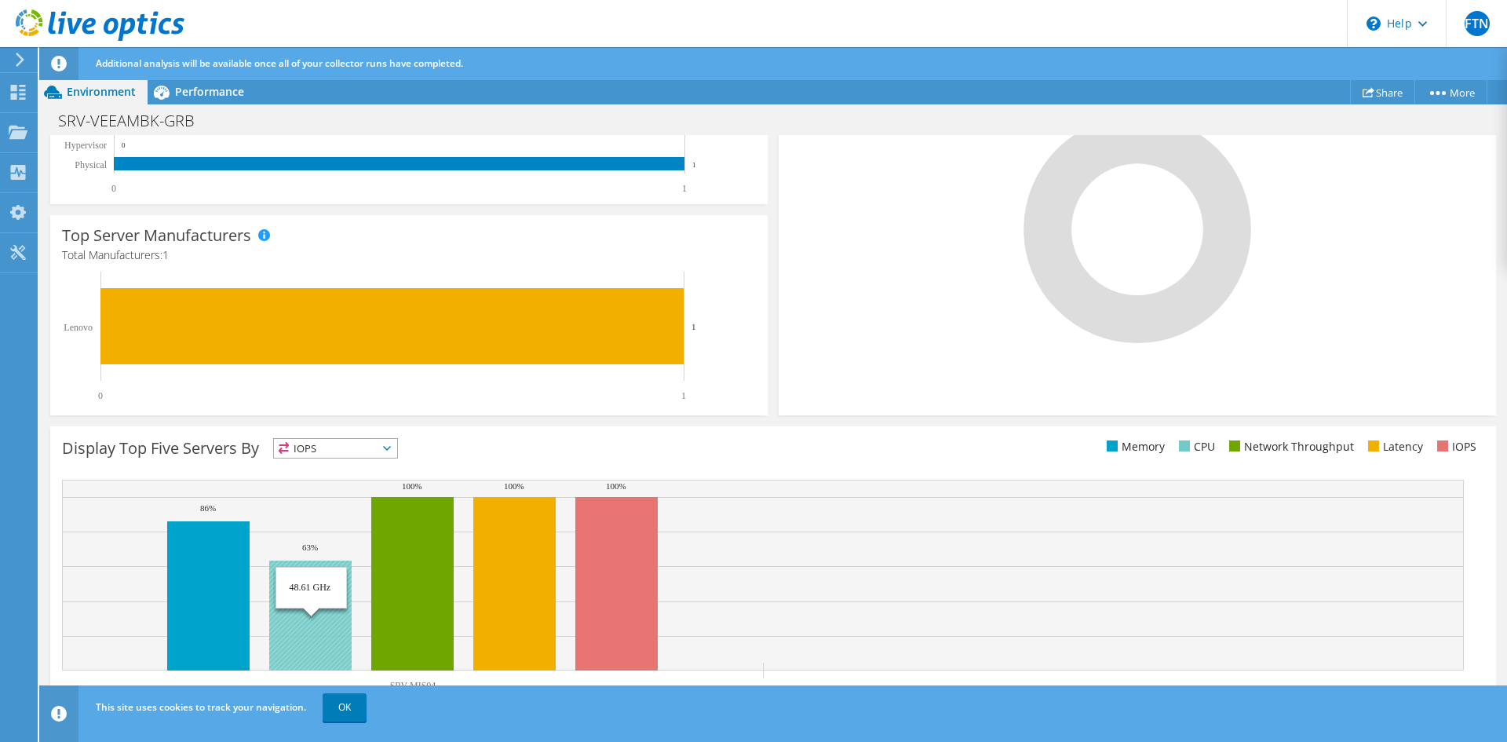
click at [288, 632] on rect at bounding box center [310, 615] width 82 height 110
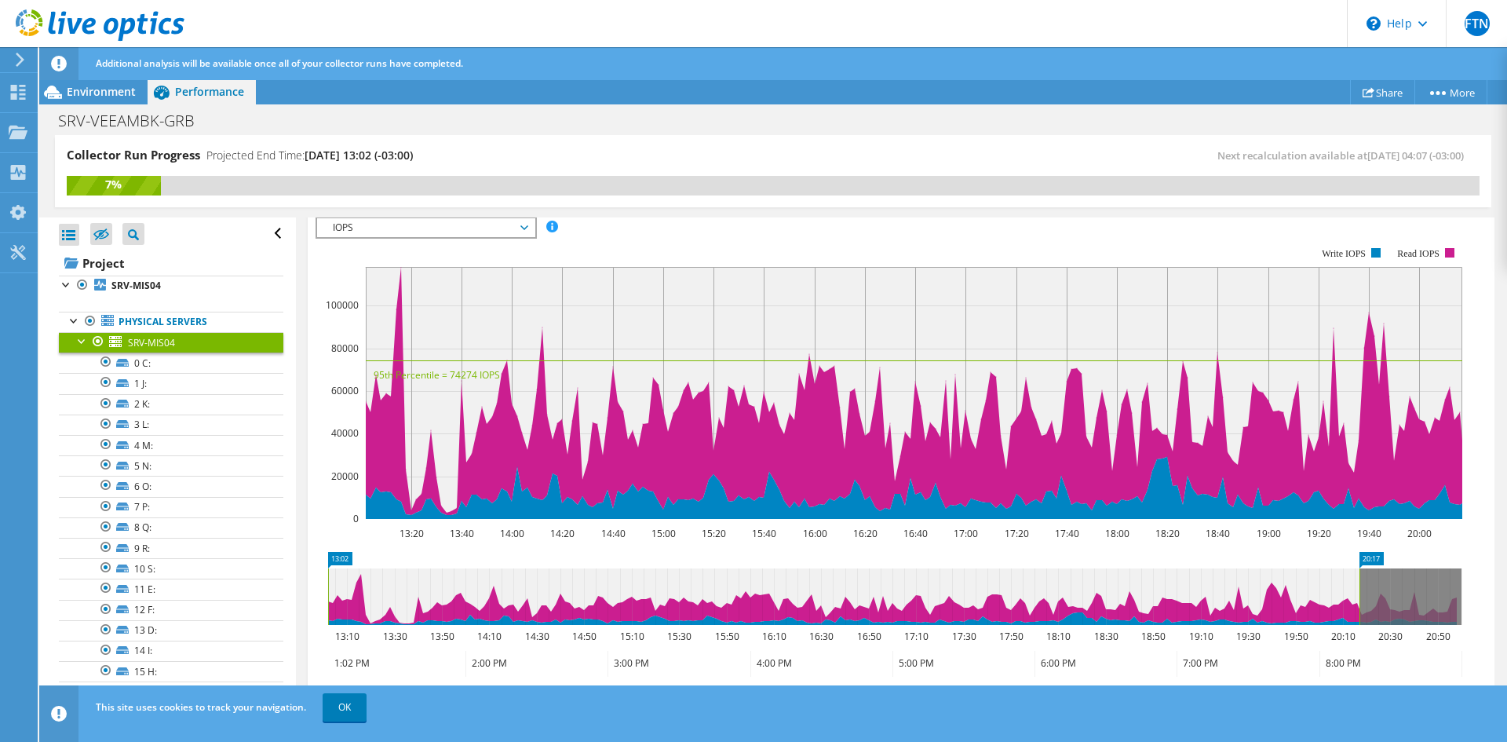
scroll to position [1099, 0]
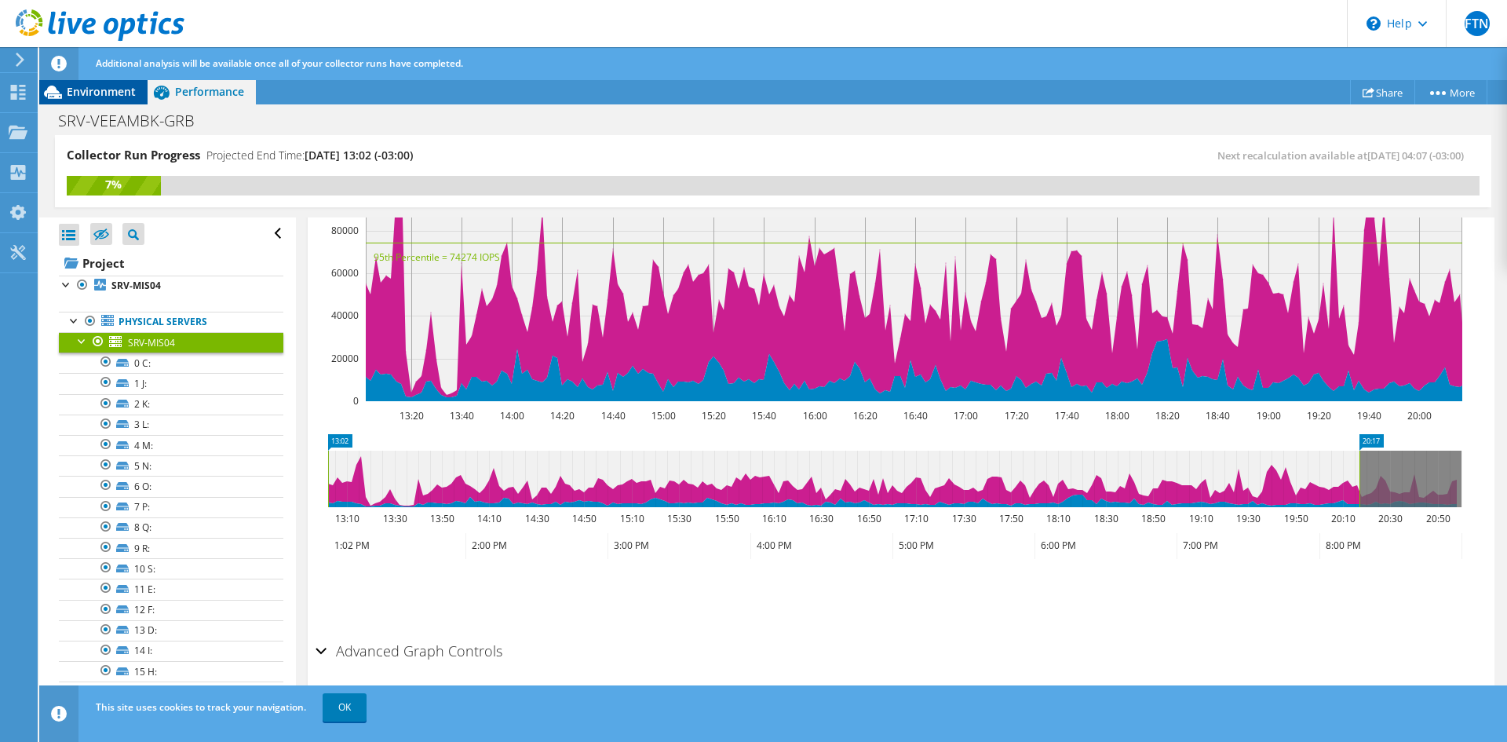
click at [100, 99] on div "Environment" at bounding box center [93, 91] width 108 height 25
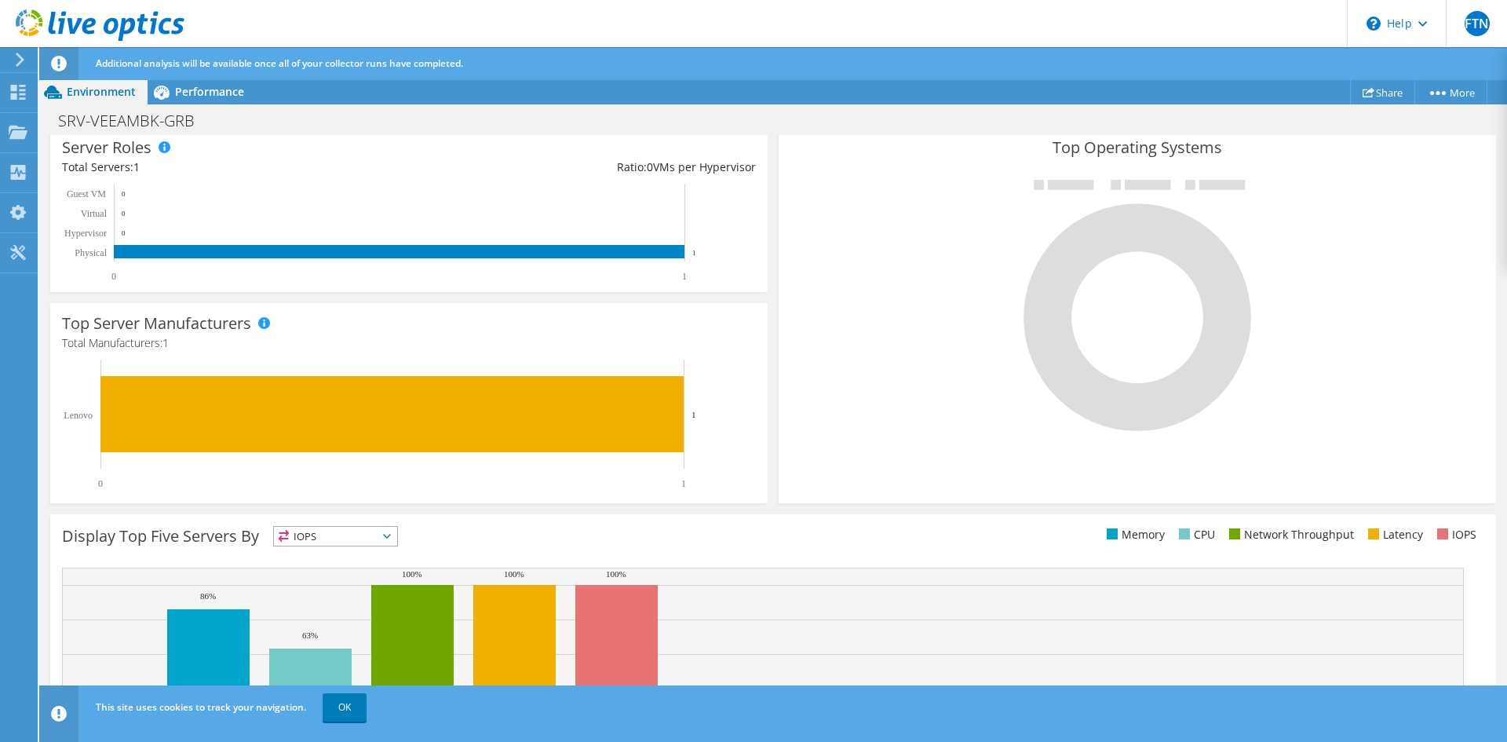
scroll to position [398, 0]
